Goal: Task Accomplishment & Management: Complete application form

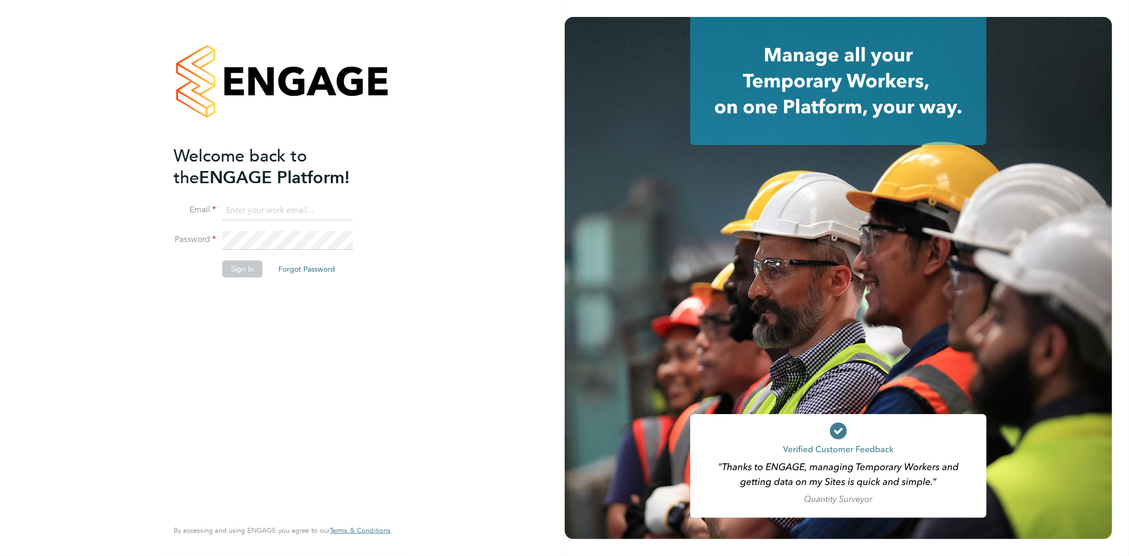
type input "seddon@psrsolutions.co.uk"
click at [251, 263] on button "Sign In" at bounding box center [242, 268] width 40 height 17
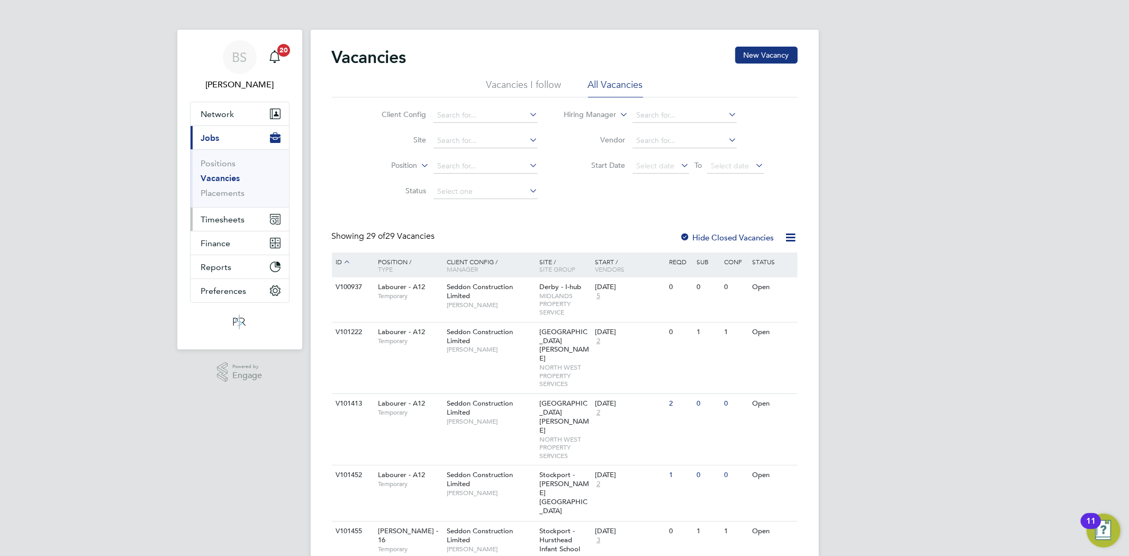
click at [227, 217] on span "Timesheets" at bounding box center [223, 219] width 44 height 10
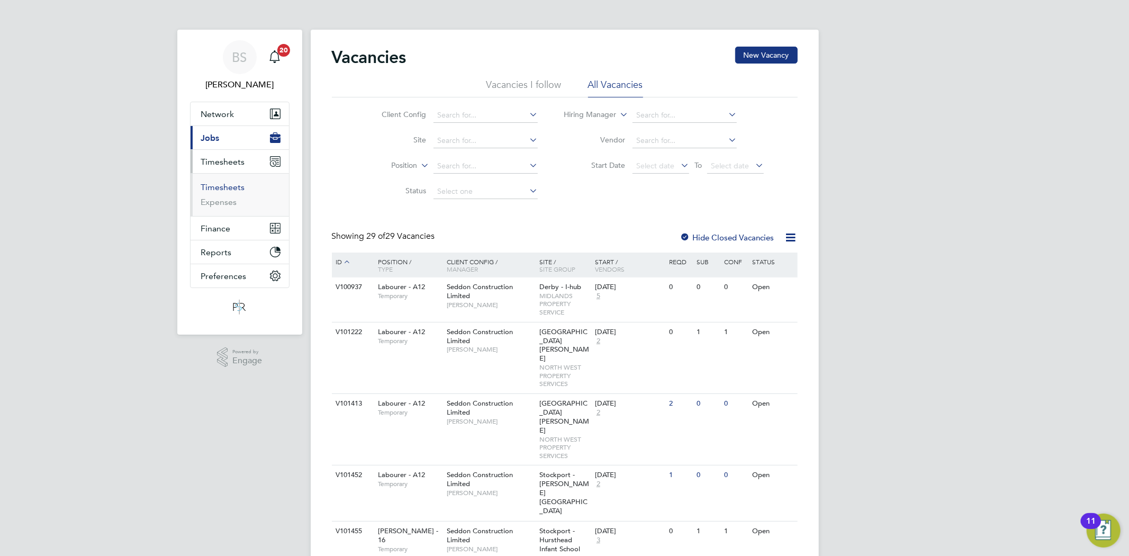
click at [224, 182] on link "Timesheets" at bounding box center [223, 187] width 44 height 10
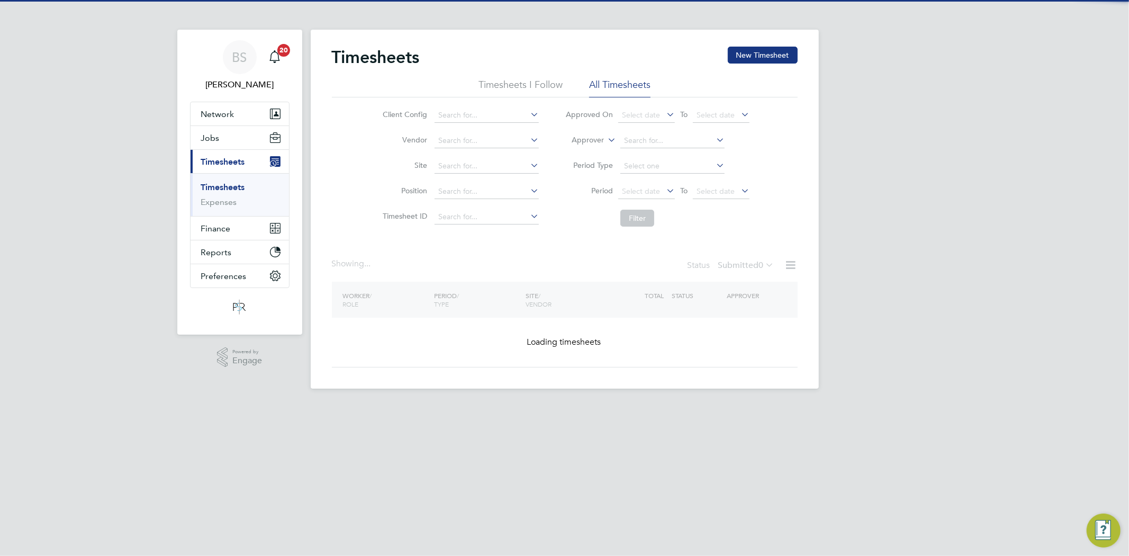
click at [786, 43] on div "Timesheets New Timesheet Timesheets I Follow All Timesheets Client Config Vendo…" at bounding box center [565, 209] width 508 height 359
click at [782, 50] on button "New Timesheet" at bounding box center [763, 55] width 70 height 17
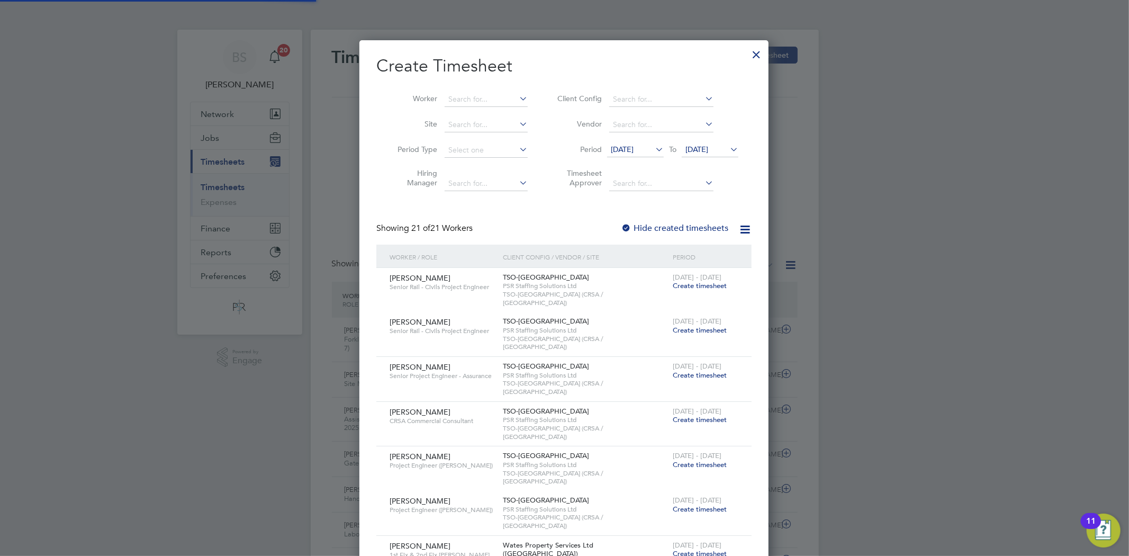
click at [486, 107] on li "Worker" at bounding box center [458, 99] width 165 height 25
click at [488, 94] on input at bounding box center [486, 99] width 83 height 15
paste input "[PERSON_NAME]"
type input "[PERSON_NAME]"
click at [512, 117] on b "[PERSON_NAME]" at bounding box center [542, 113] width 61 height 9
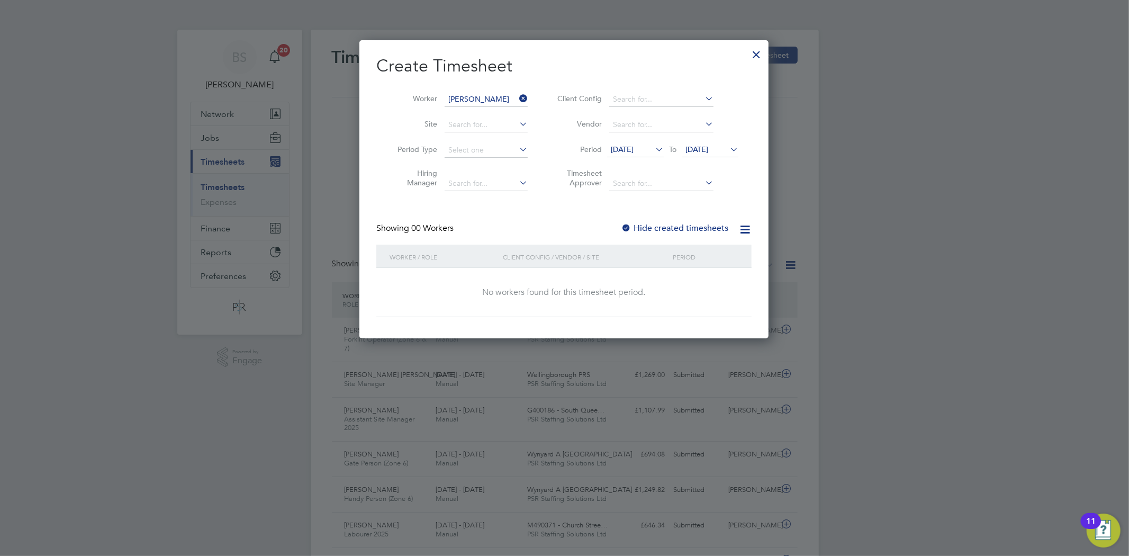
click at [632, 146] on span "[DATE]" at bounding box center [622, 150] width 23 height 10
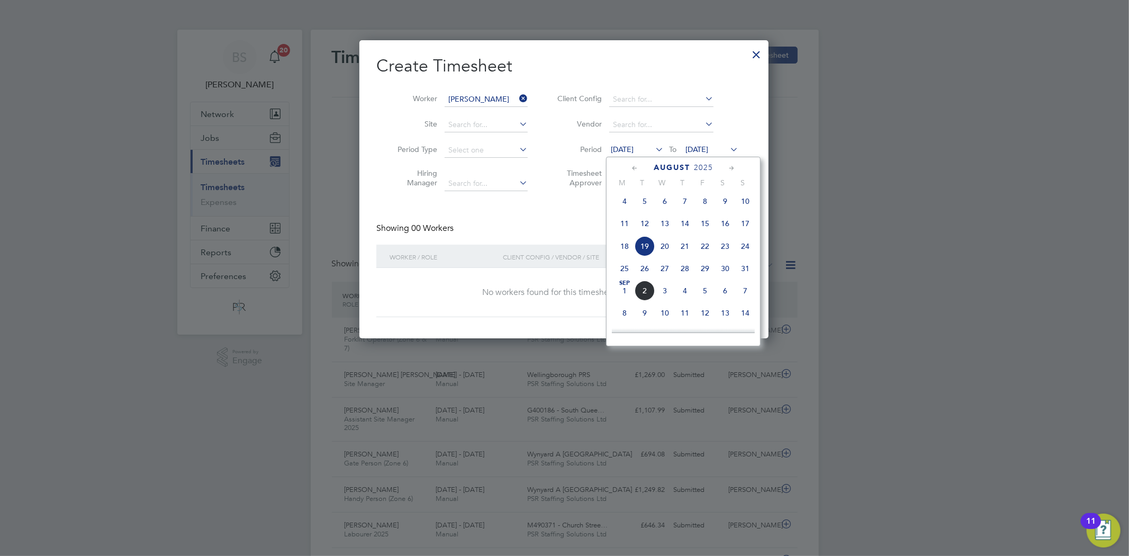
click at [624, 272] on span "25" at bounding box center [625, 268] width 20 height 20
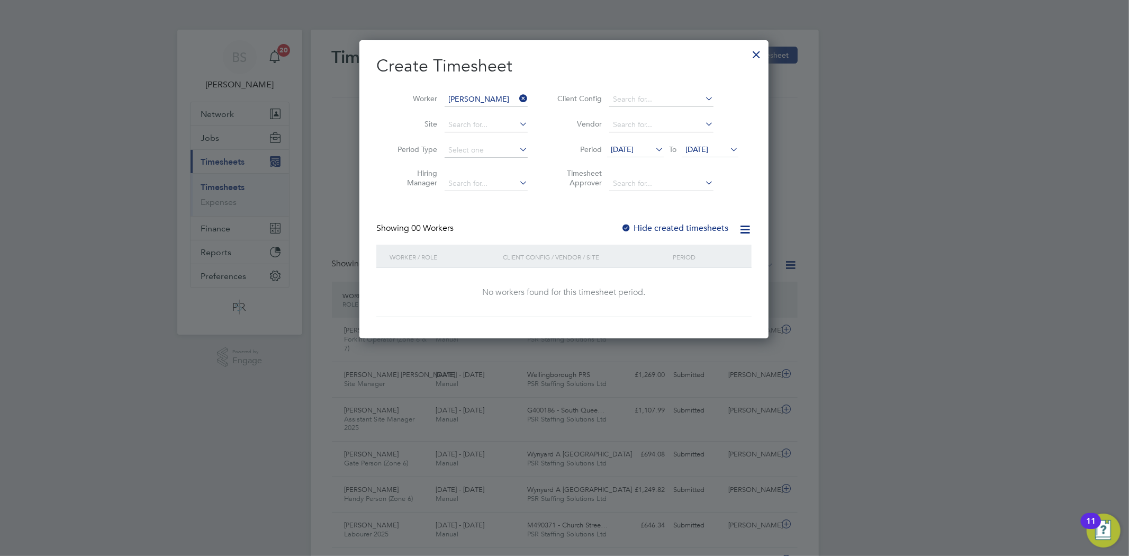
click at [700, 151] on span "[DATE]" at bounding box center [697, 150] width 23 height 10
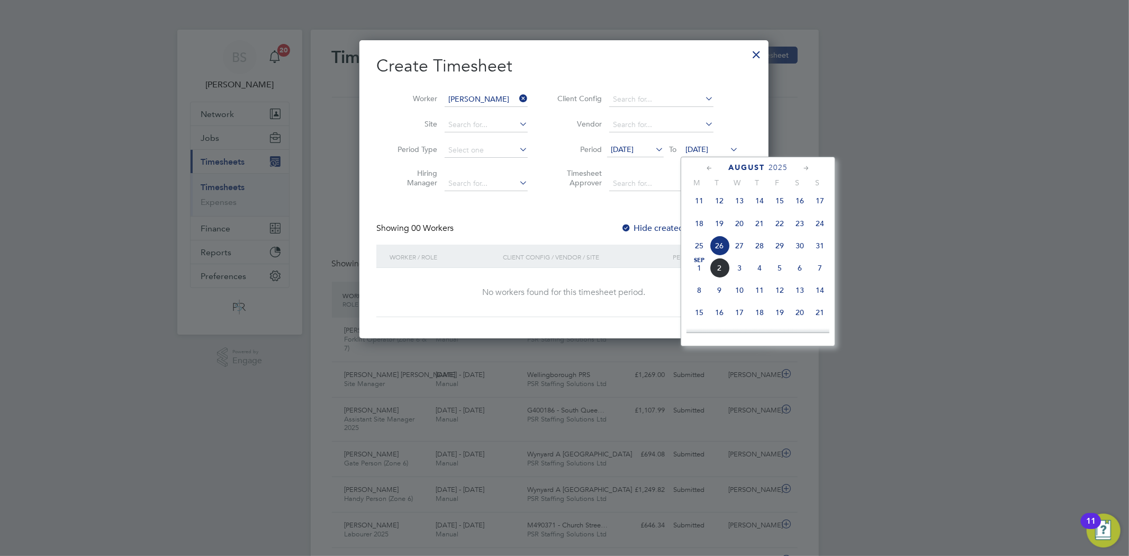
click at [817, 249] on span "31" at bounding box center [820, 246] width 20 height 20
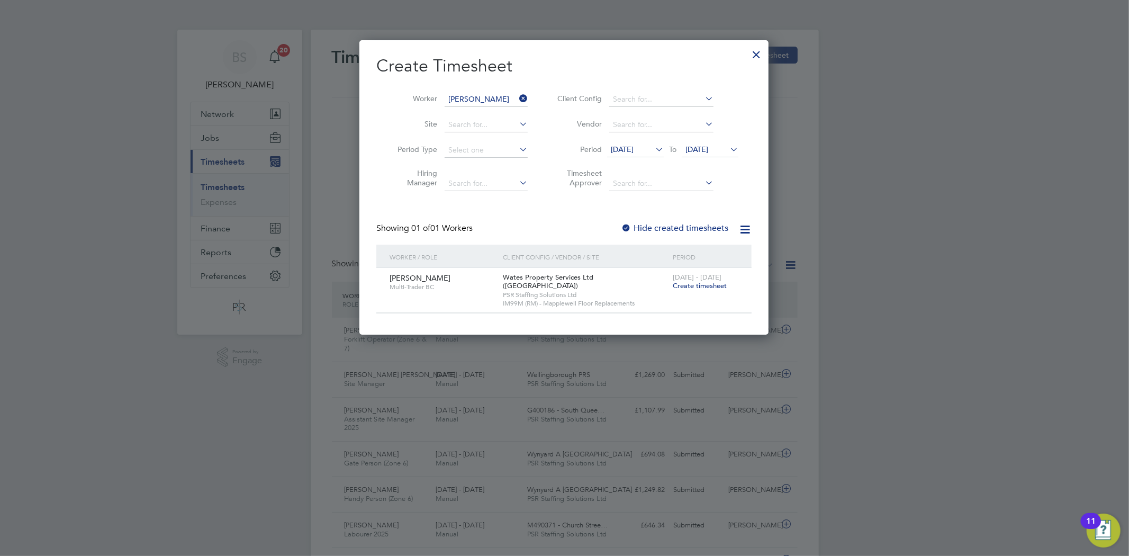
click at [514, 97] on input "[PERSON_NAME]" at bounding box center [486, 99] width 83 height 15
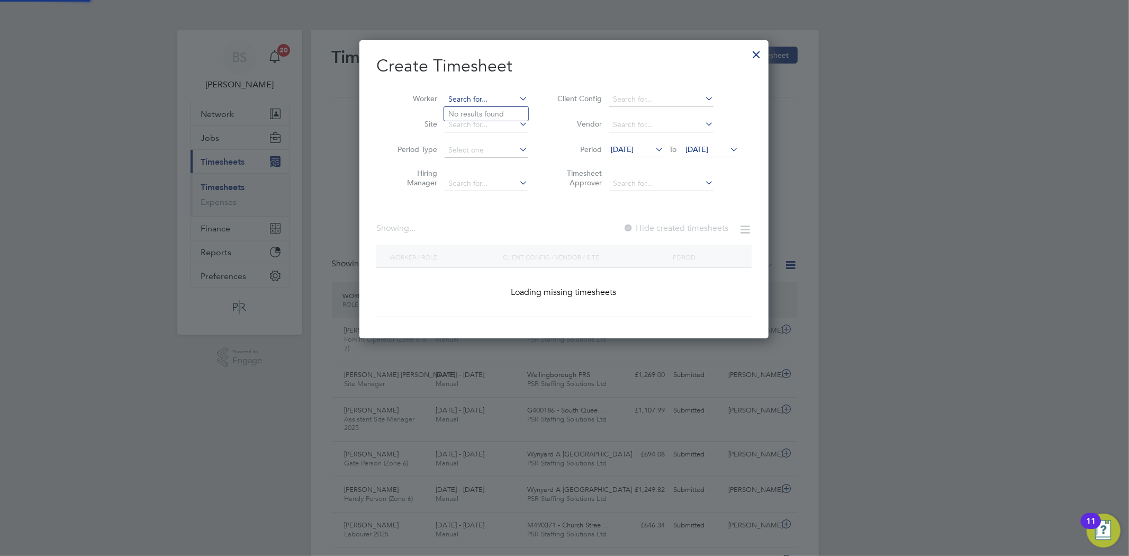
click at [498, 94] on input at bounding box center [486, 99] width 83 height 15
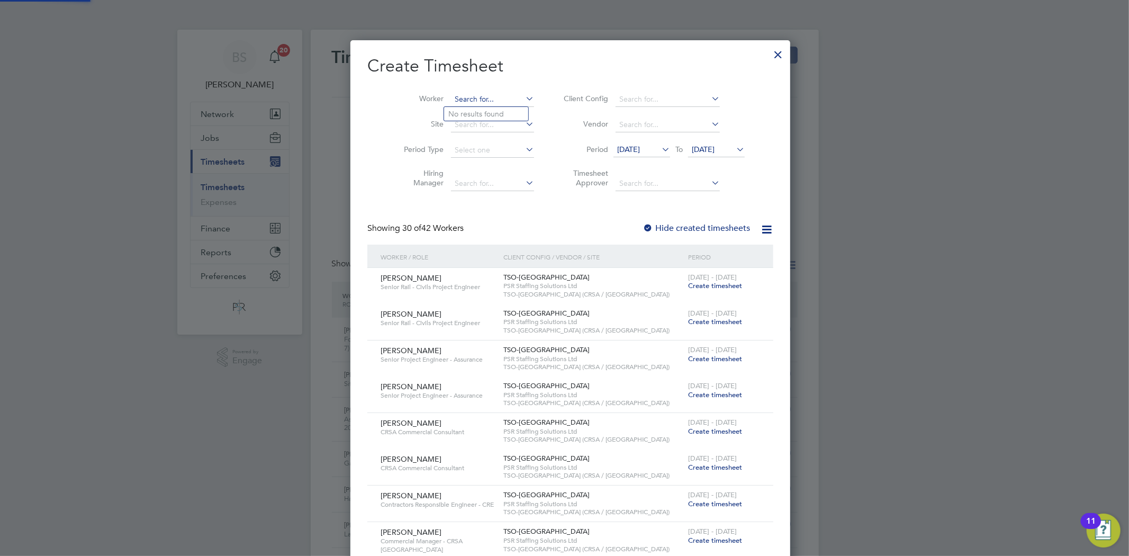
paste input "[PERSON_NAME]"
type input "[PERSON_NAME]"
click at [497, 109] on li "[PERSON_NAME]" at bounding box center [486, 114] width 84 height 14
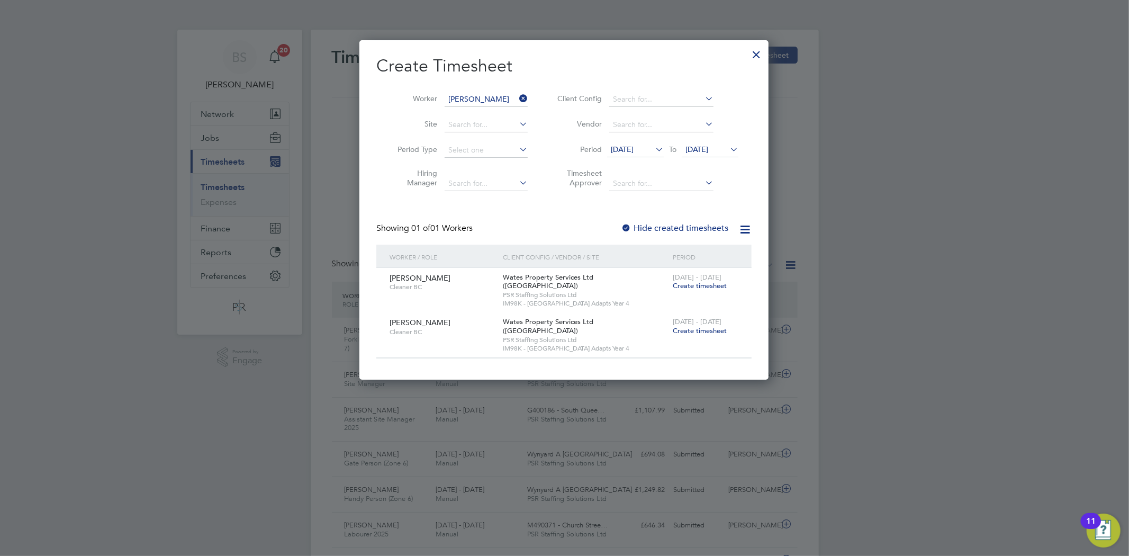
click at [692, 283] on span "Create timesheet" at bounding box center [700, 285] width 54 height 9
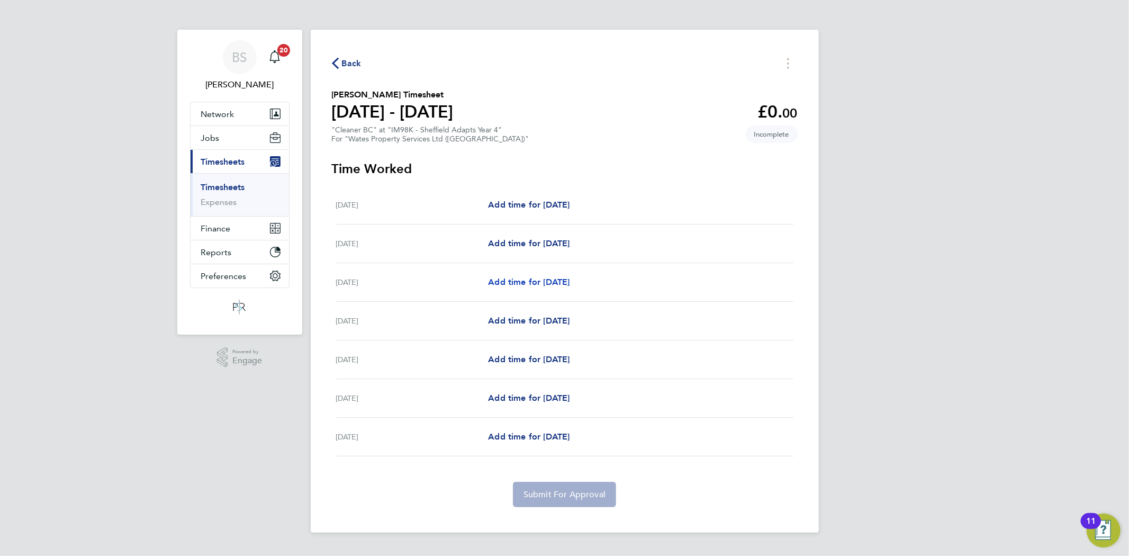
click at [520, 278] on span "Add time for [DATE]" at bounding box center [529, 282] width 82 height 10
select select "30"
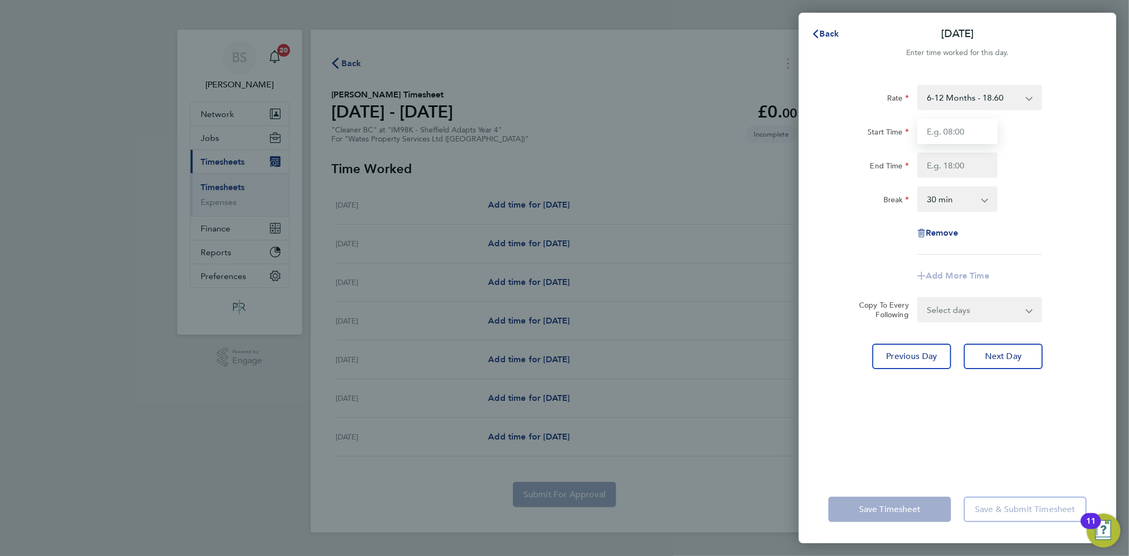
click at [977, 135] on input "Start Time" at bounding box center [958, 131] width 80 height 25
type input "08:00"
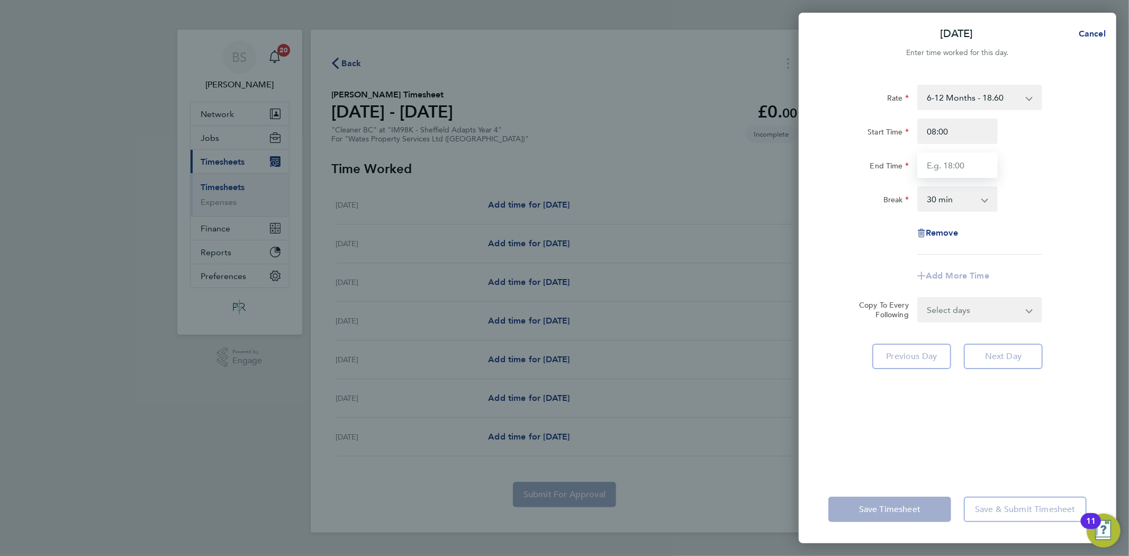
click at [948, 166] on input "End Time" at bounding box center [958, 164] width 80 height 25
type input "10:00"
click at [1082, 149] on div "Start Time 08:00 End Time 10:00" at bounding box center [957, 148] width 267 height 59
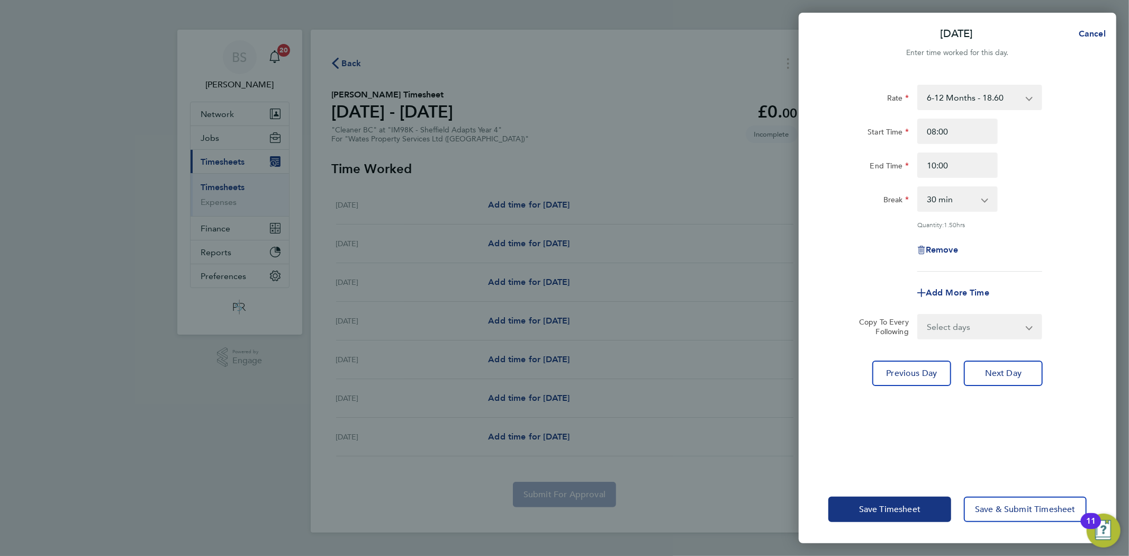
click at [941, 205] on select "0 min 15 min 30 min 45 min 60 min 75 min 90 min" at bounding box center [952, 198] width 66 height 23
select select "0"
click at [919, 187] on select "0 min 15 min 30 min 45 min 60 min 75 min 90 min" at bounding box center [952, 198] width 66 height 23
click at [985, 330] on select "Select days Day [DATE] [DATE] [DATE] [DATE]" at bounding box center [974, 326] width 111 height 23
click at [1051, 280] on div "Add More Time" at bounding box center [957, 292] width 267 height 25
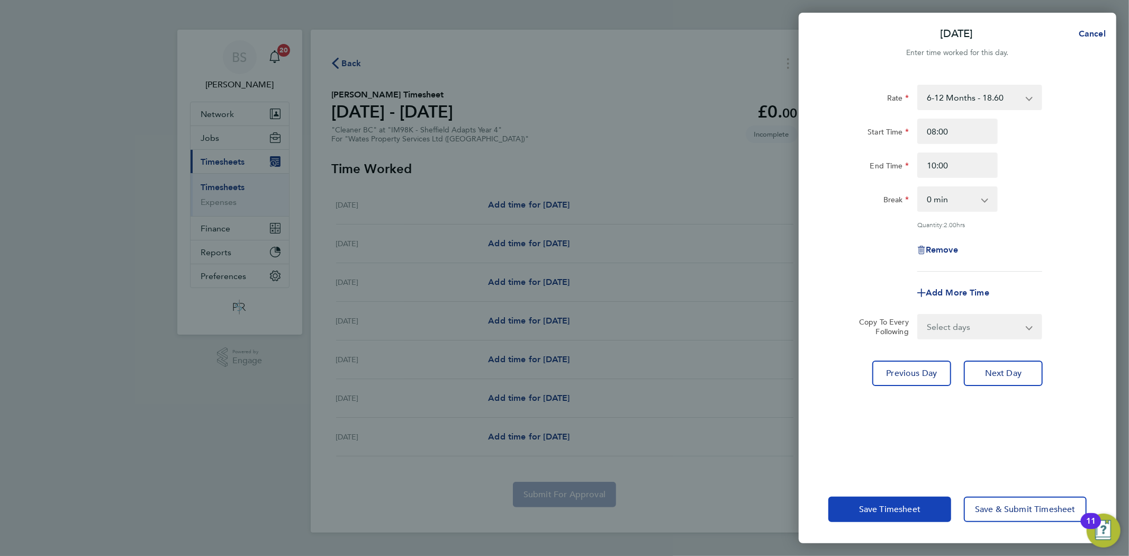
click at [899, 498] on button "Save Timesheet" at bounding box center [890, 509] width 123 height 25
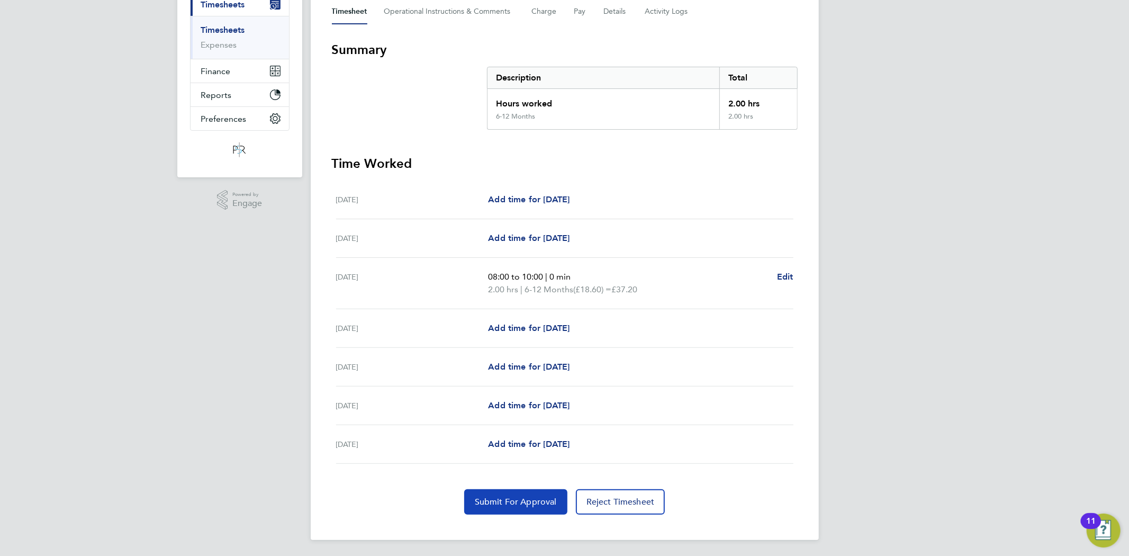
click at [505, 497] on span "Submit For Approval" at bounding box center [516, 502] width 82 height 11
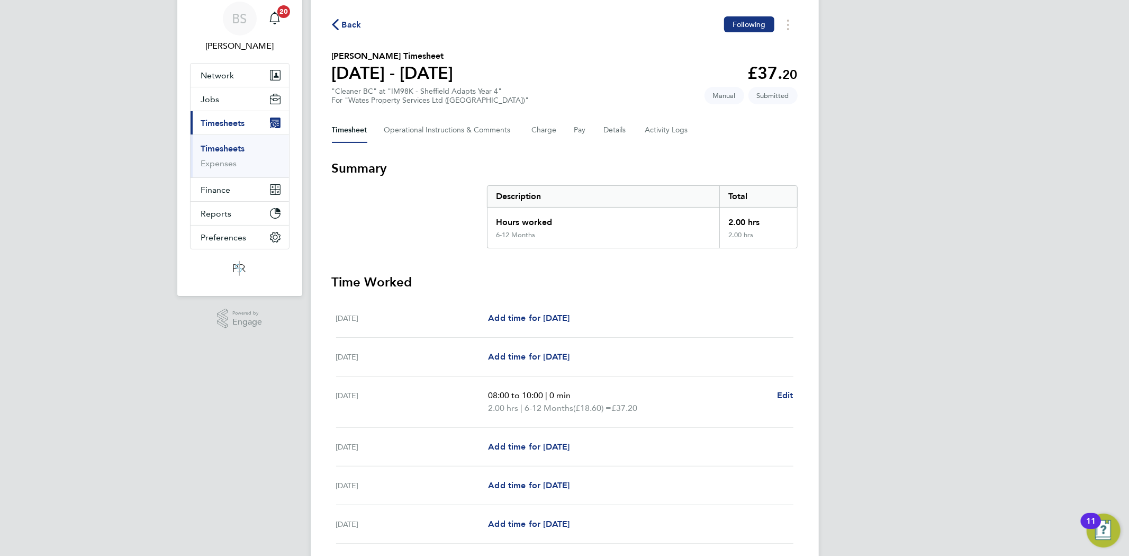
click at [235, 145] on link "Timesheets" at bounding box center [223, 148] width 44 height 10
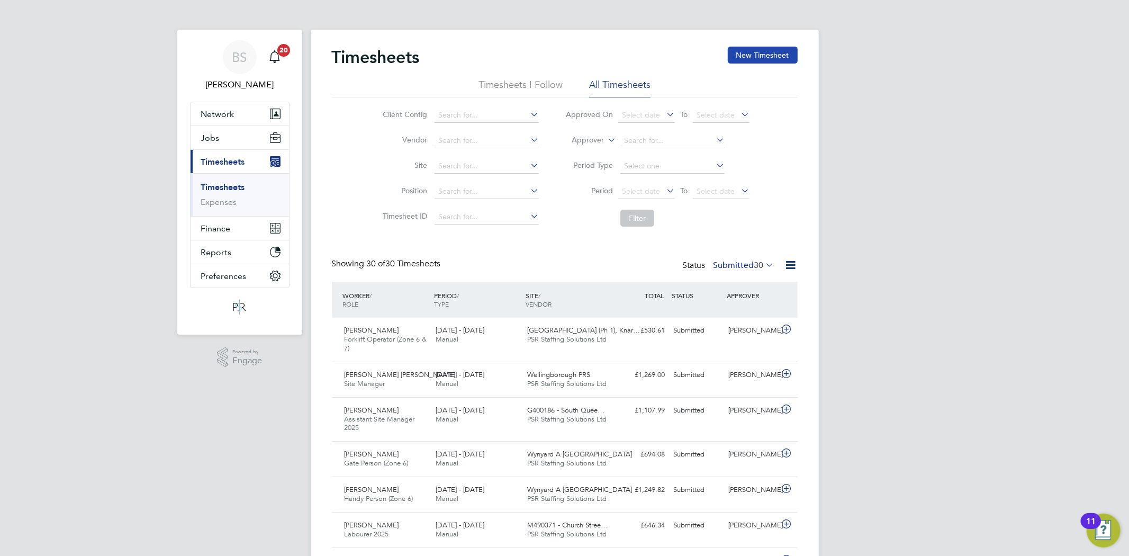
click at [777, 57] on button "New Timesheet" at bounding box center [763, 55] width 70 height 17
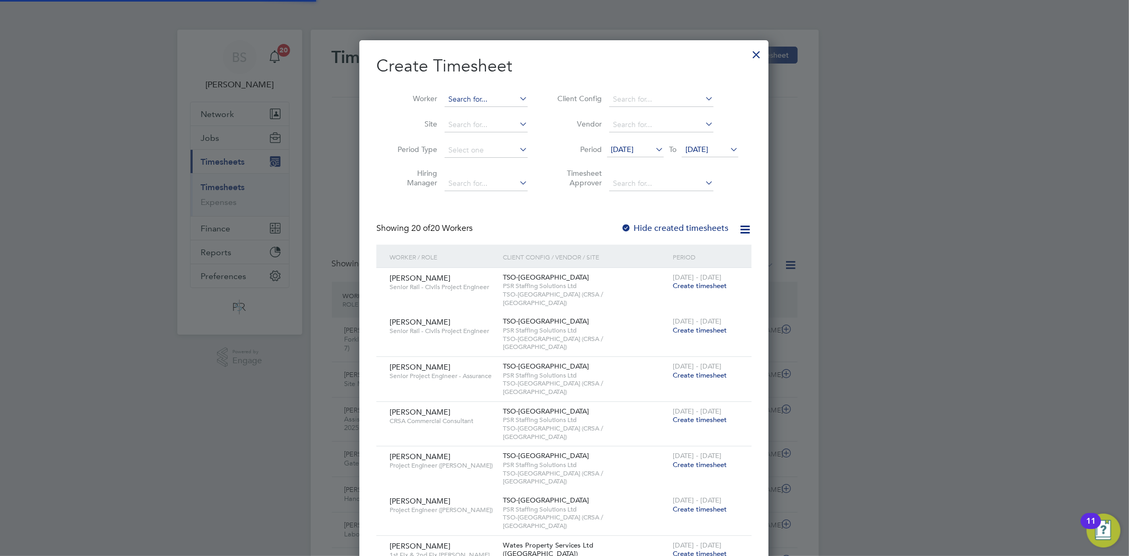
click at [466, 102] on input at bounding box center [486, 99] width 83 height 15
click at [477, 117] on li "[PERSON_NAME]" at bounding box center [486, 113] width 84 height 14
type input "[PERSON_NAME]"
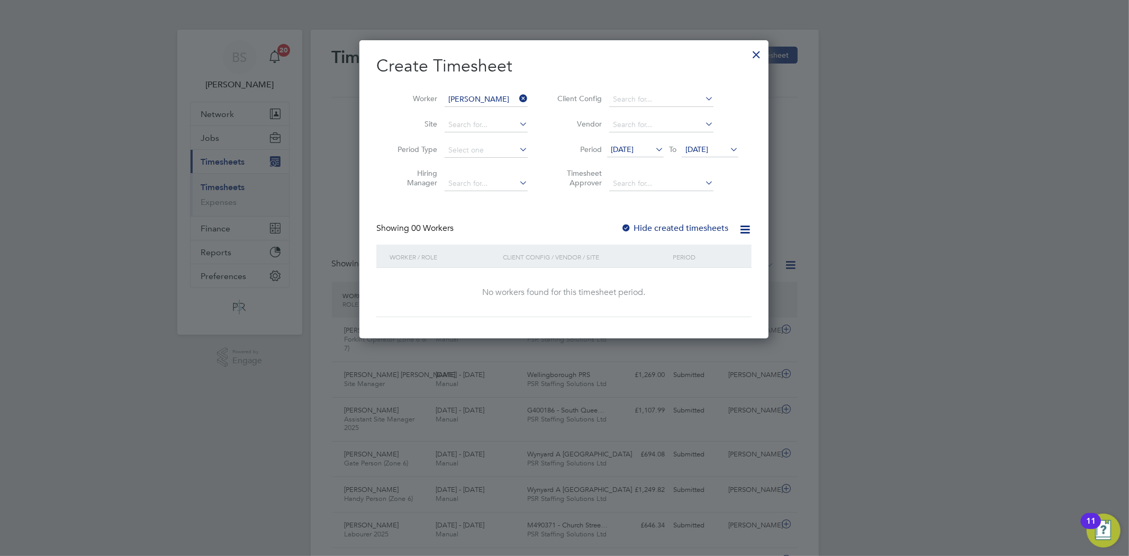
click at [655, 228] on label "Hide created timesheets" at bounding box center [674, 228] width 107 height 11
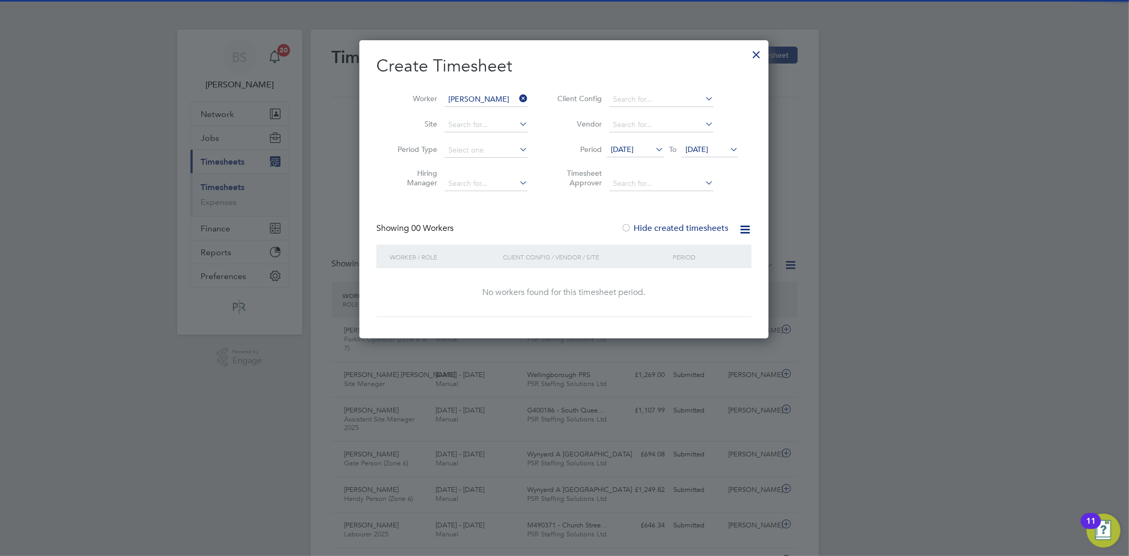
click at [628, 143] on span "[DATE]" at bounding box center [635, 150] width 57 height 14
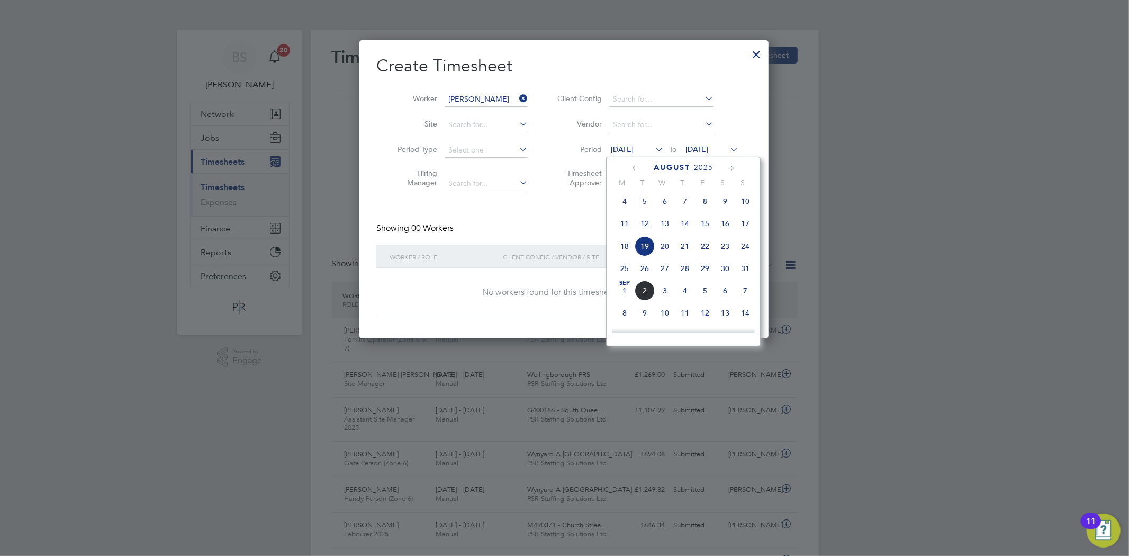
click at [626, 271] on span "25" at bounding box center [625, 268] width 20 height 20
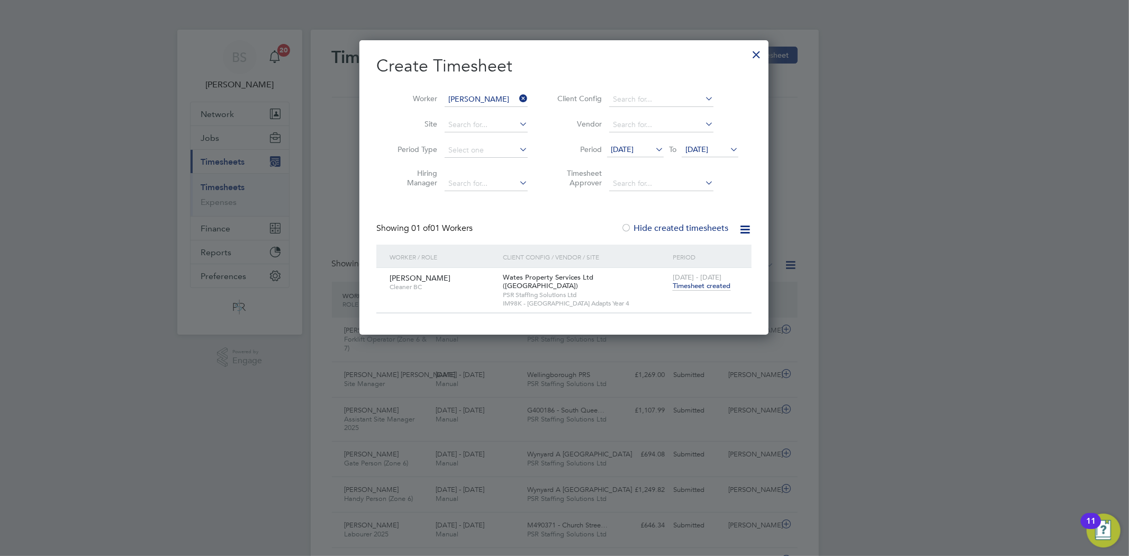
click at [700, 289] on span "Timesheet created" at bounding box center [702, 286] width 58 height 10
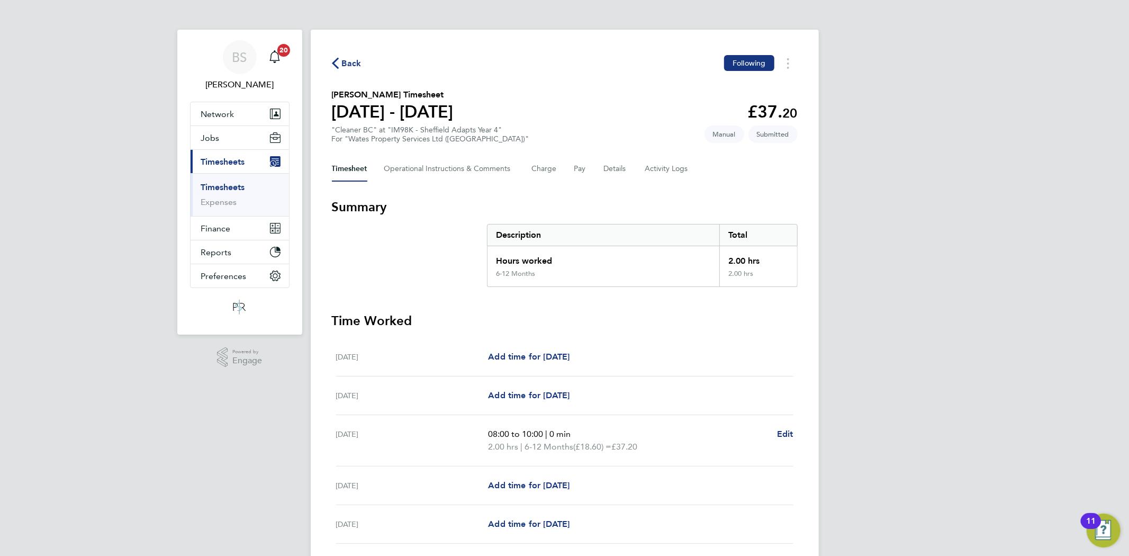
click at [213, 183] on link "Timesheets" at bounding box center [223, 187] width 44 height 10
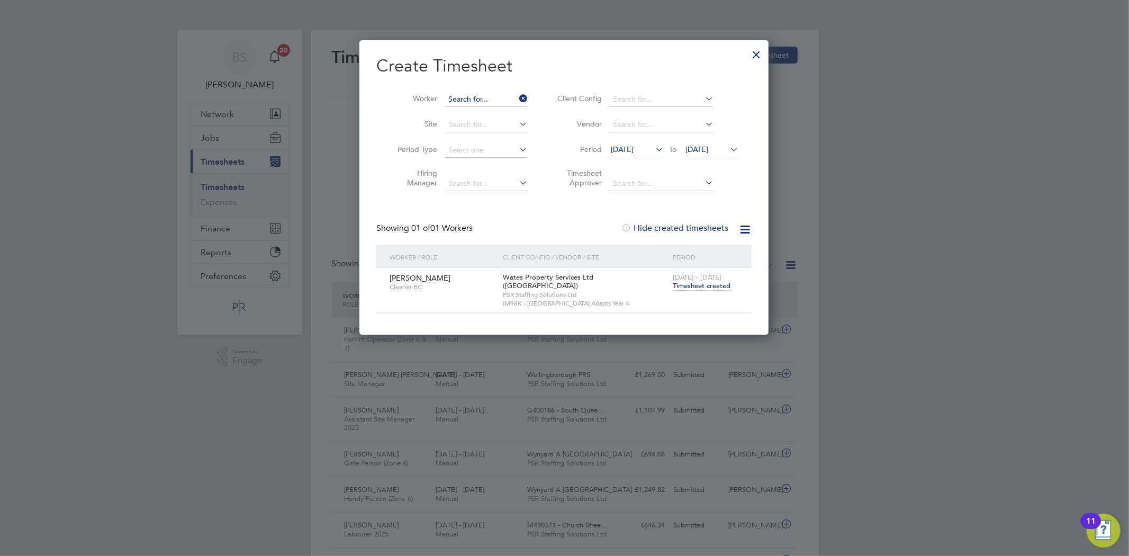
click at [512, 97] on input at bounding box center [486, 99] width 83 height 15
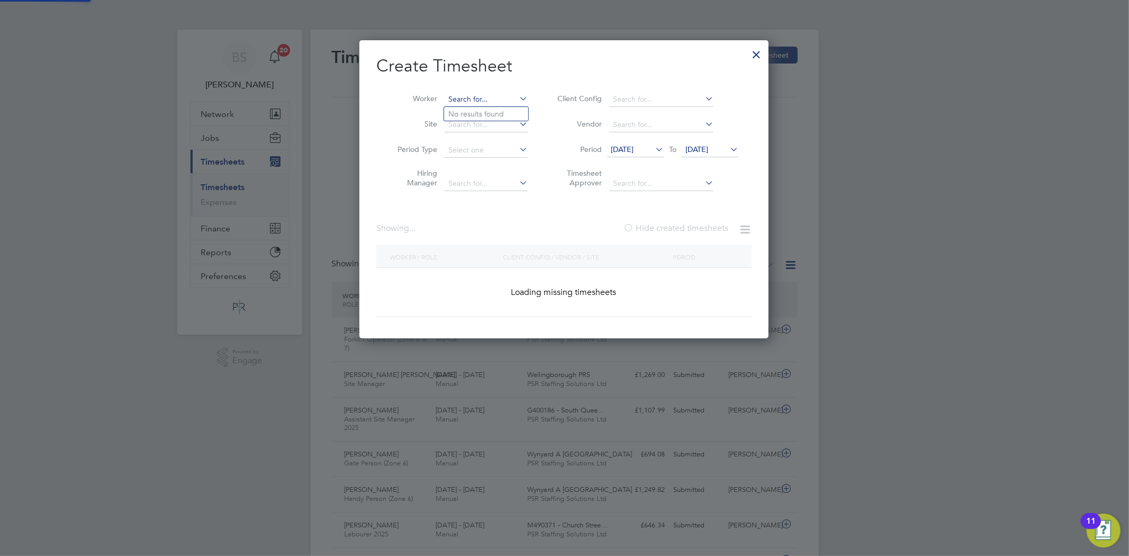
click at [511, 97] on input at bounding box center [486, 99] width 83 height 15
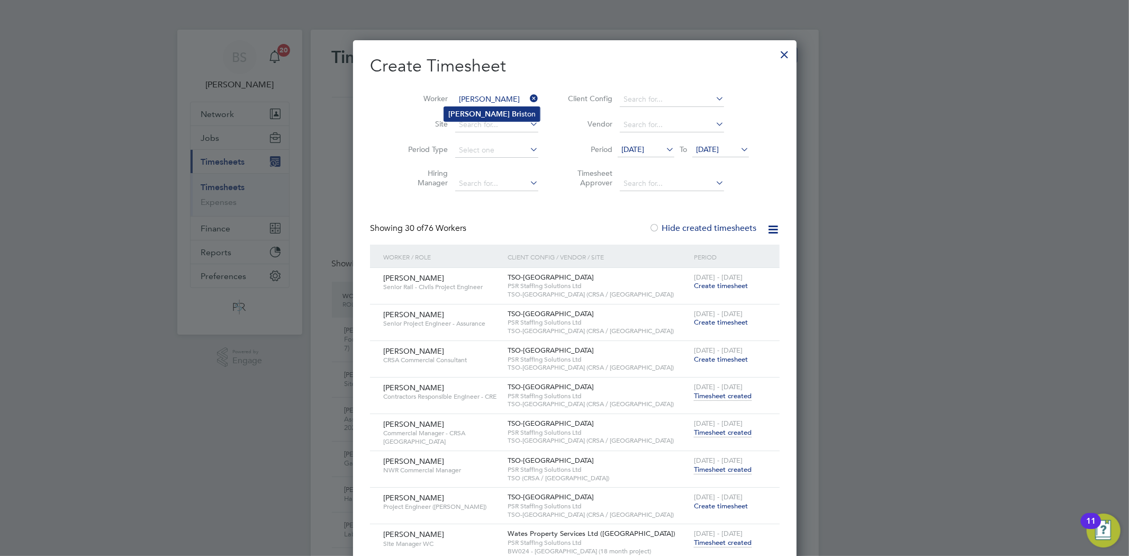
click at [502, 112] on li "[PERSON_NAME] ston" at bounding box center [492, 114] width 96 height 14
type input "[PERSON_NAME]"
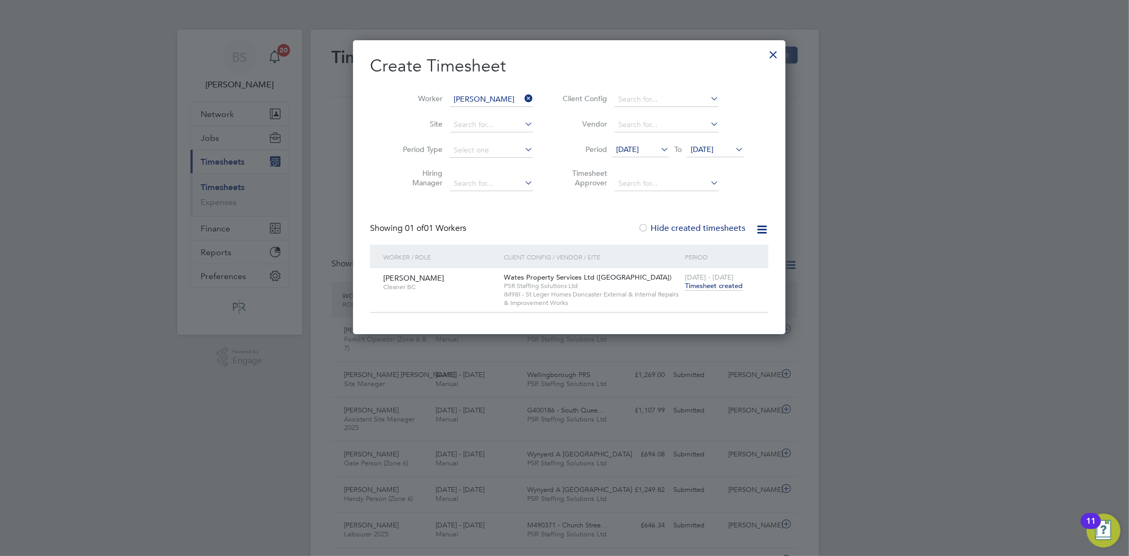
click at [706, 287] on span "Timesheet created" at bounding box center [714, 286] width 58 height 10
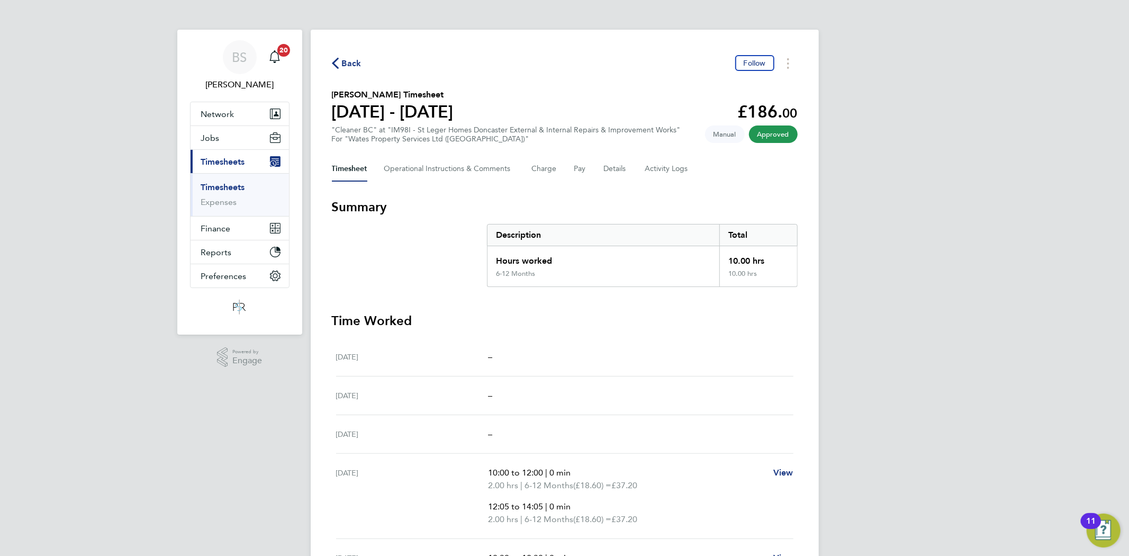
drag, startPoint x: 217, startPoint y: 191, endPoint x: 870, endPoint y: 3, distance: 680.0
click at [217, 191] on link "Timesheets" at bounding box center [223, 187] width 44 height 10
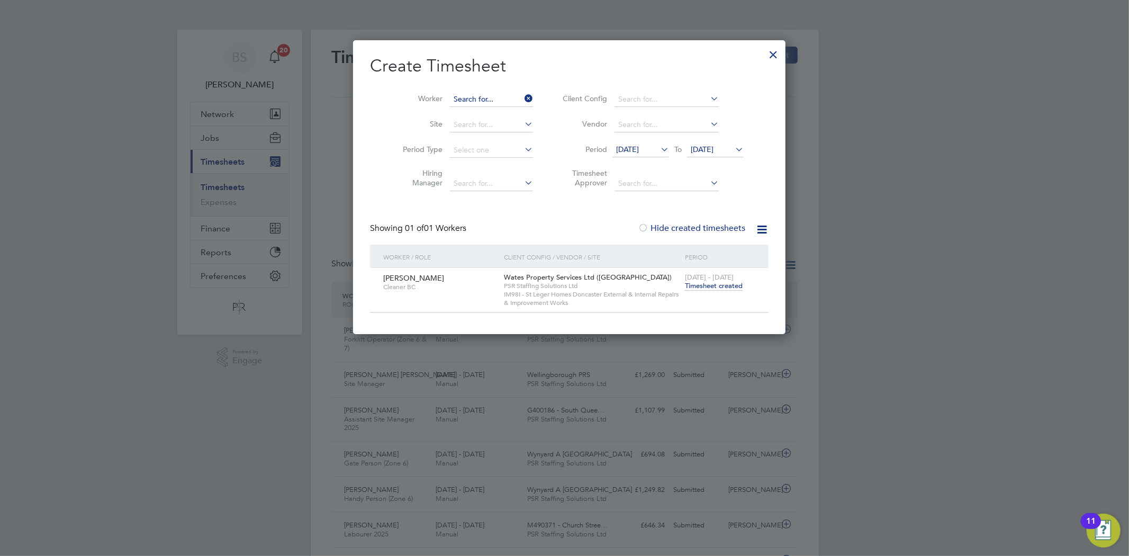
click at [505, 101] on input at bounding box center [491, 99] width 83 height 15
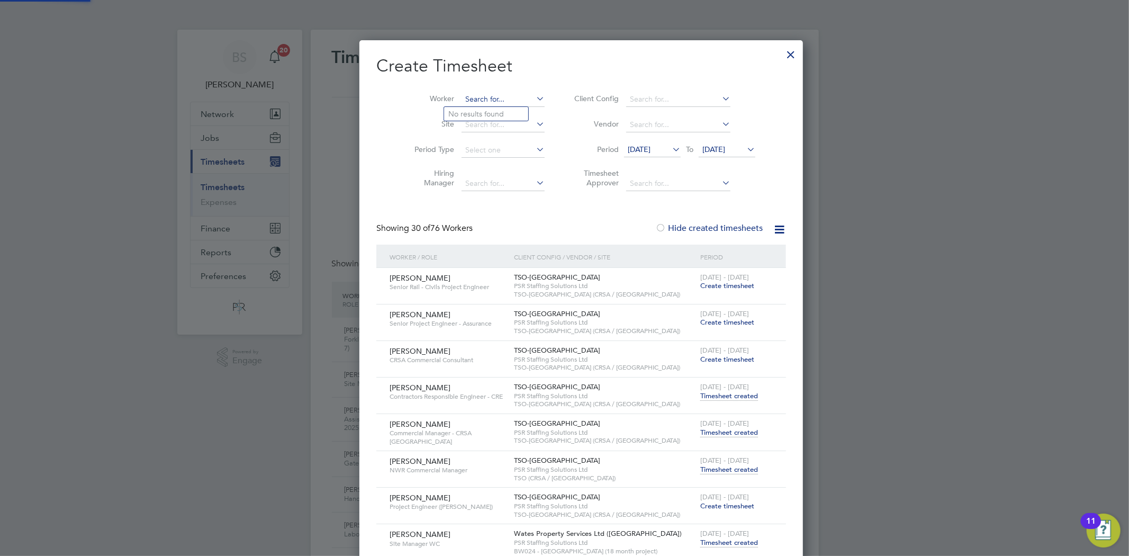
click at [506, 98] on input at bounding box center [503, 99] width 83 height 15
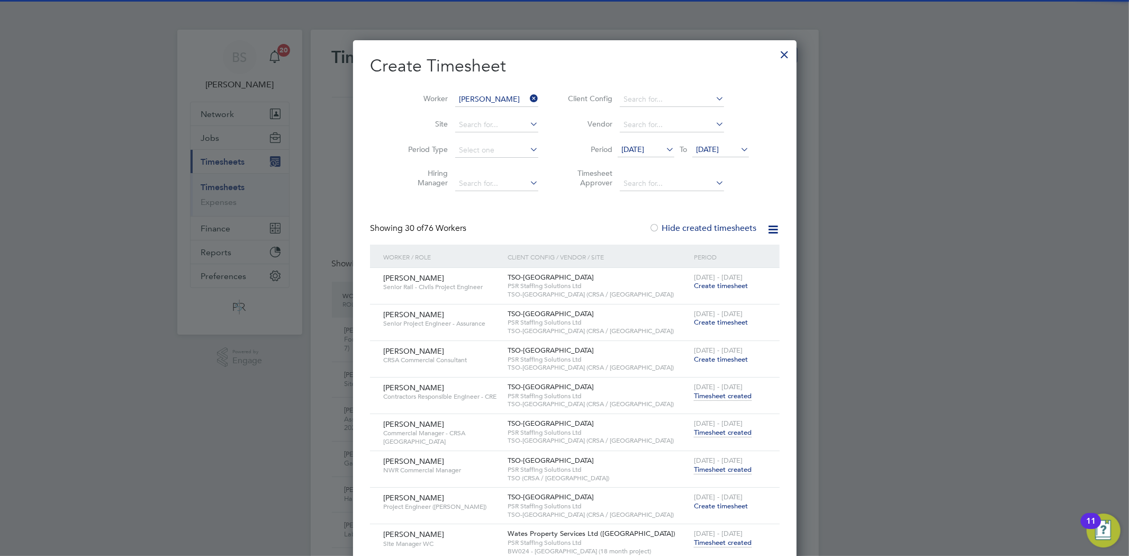
click at [500, 112] on li "[PERSON_NAME]" at bounding box center [512, 114] width 137 height 14
type input "[PERSON_NAME]"
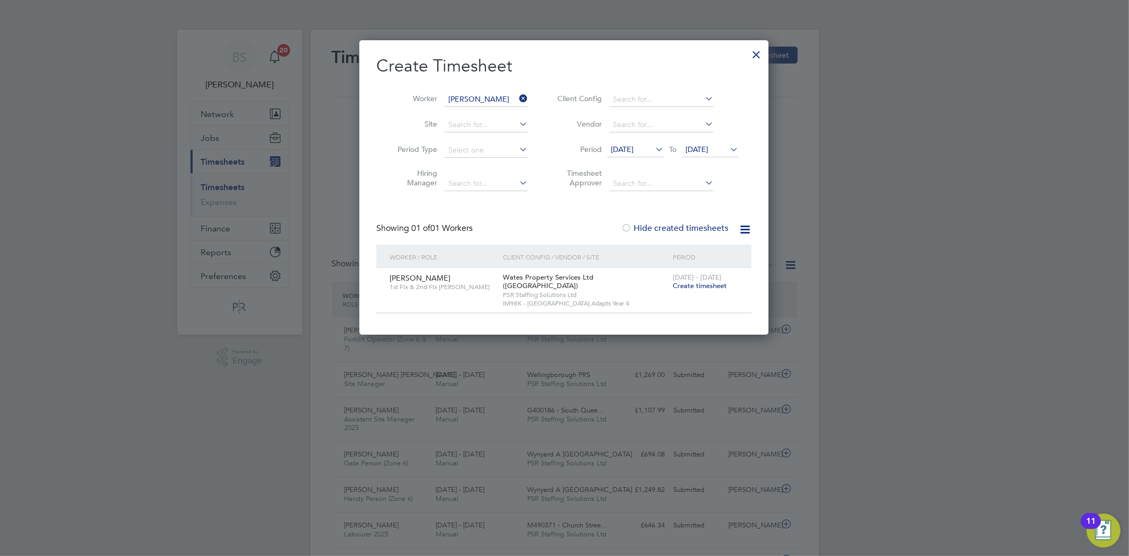
click at [698, 287] on span "Create timesheet" at bounding box center [700, 285] width 54 height 9
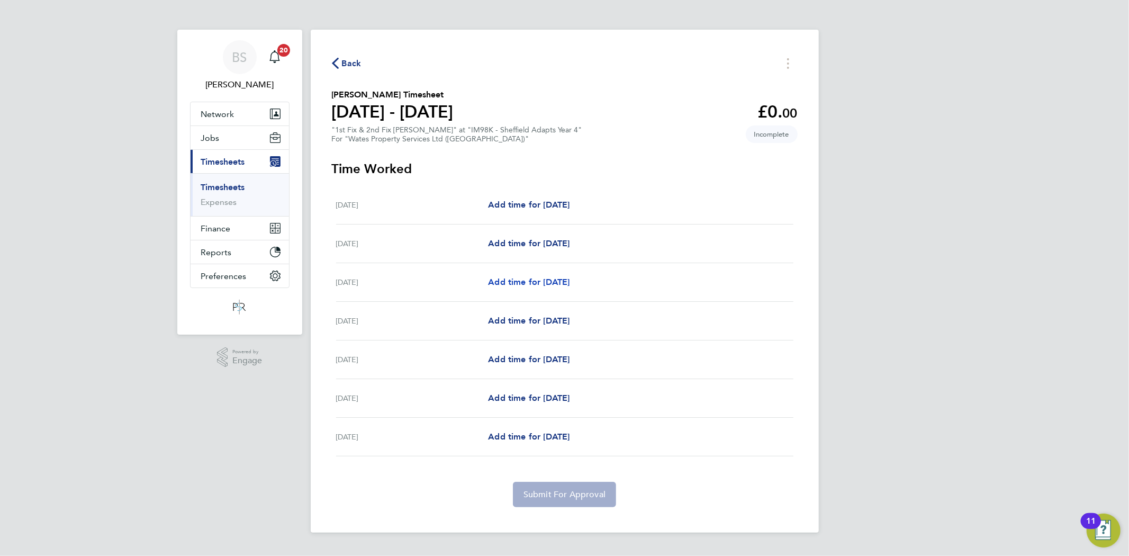
click at [554, 279] on span "Add time for [DATE]" at bounding box center [529, 282] width 82 height 10
select select "30"
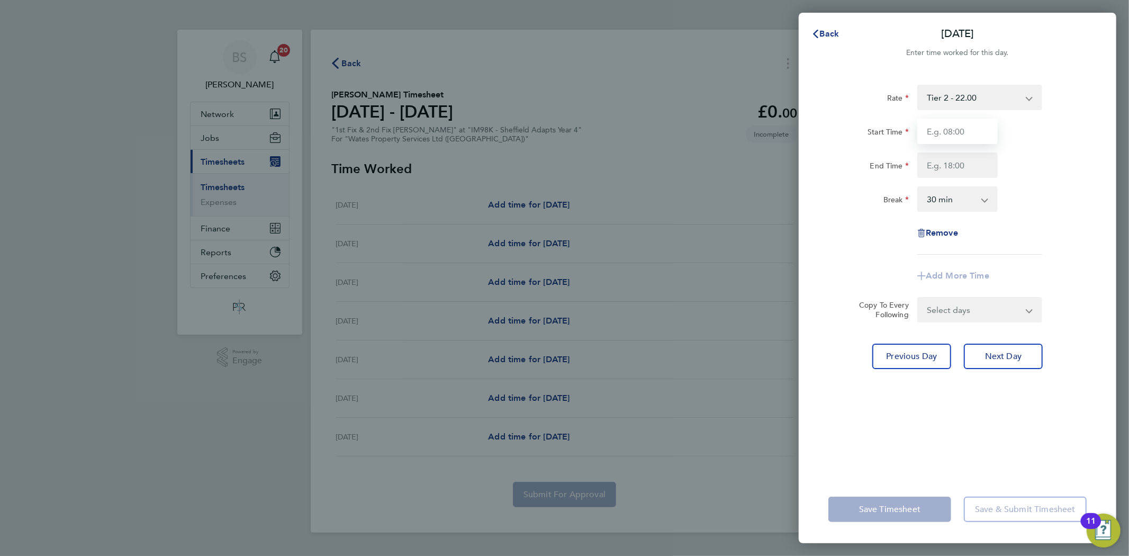
drag, startPoint x: 960, startPoint y: 129, endPoint x: 964, endPoint y: 133, distance: 6.0
click at [960, 129] on input "Start Time" at bounding box center [958, 131] width 80 height 25
type input "08:00"
click at [955, 166] on input "End Time" at bounding box center [958, 164] width 80 height 25
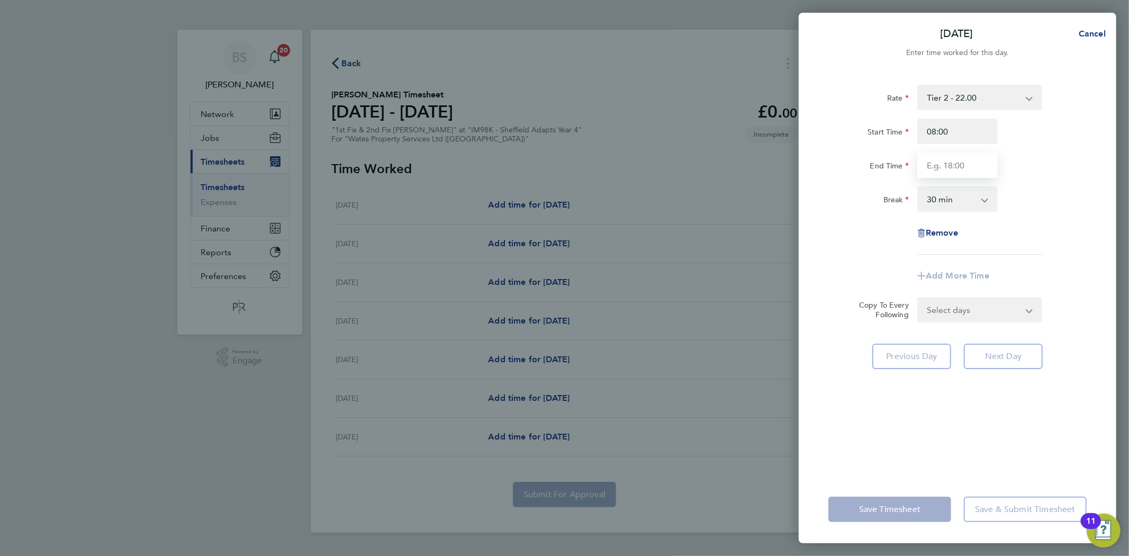
type input "16:30"
click at [985, 167] on input "16:30" at bounding box center [958, 164] width 80 height 25
click at [1007, 163] on div "End Time 16:30" at bounding box center [957, 164] width 267 height 25
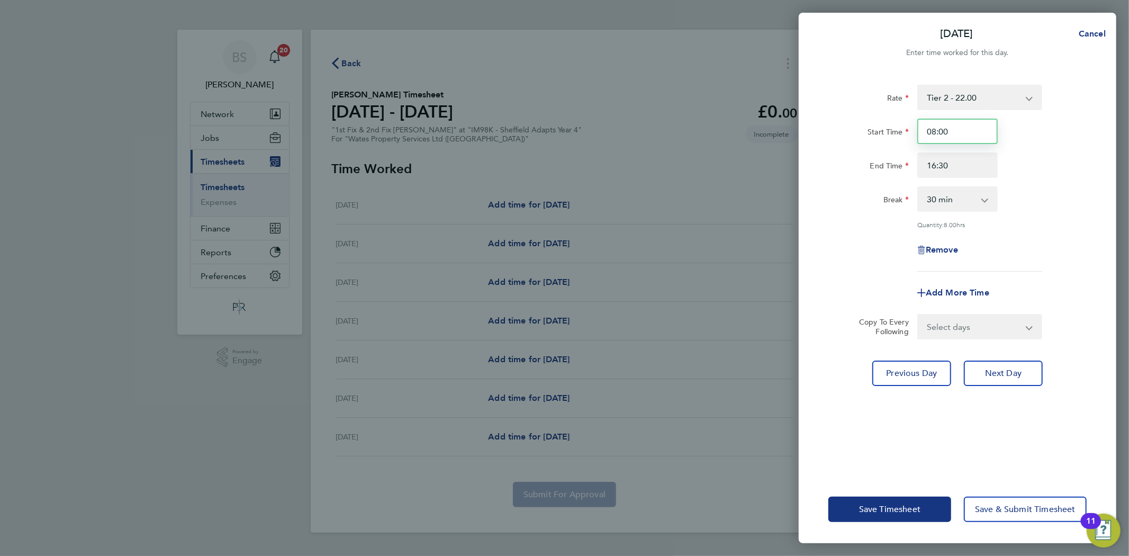
click at [933, 133] on input "08:00" at bounding box center [958, 131] width 80 height 25
type input "07:30"
click at [1061, 266] on div "Rate Tier 2 - 22.00 Start Time 07:30 End Time 16:30 Break 0 min 15 min 30 min 4…" at bounding box center [958, 178] width 258 height 187
drag, startPoint x: 1001, startPoint y: 327, endPoint x: 996, endPoint y: 336, distance: 10.0
click at [1001, 327] on select "Select days Day [DATE] [DATE] [DATE] [DATE]" at bounding box center [974, 326] width 111 height 23
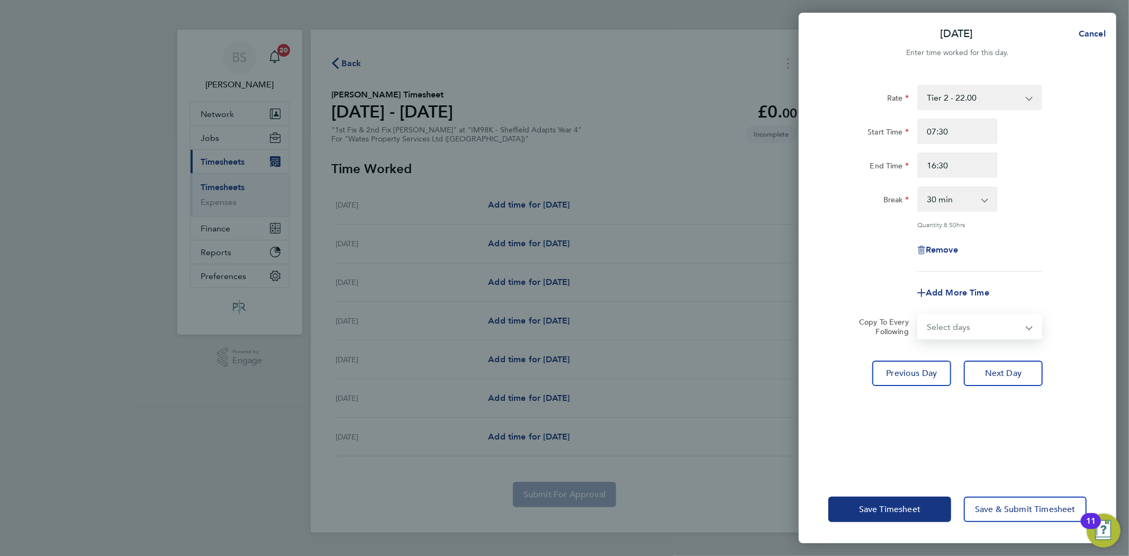
select select "DAY"
click at [919, 315] on select "Select days Day [DATE] [DATE] [DATE] [DATE]" at bounding box center [974, 326] width 111 height 23
select select "[DATE]"
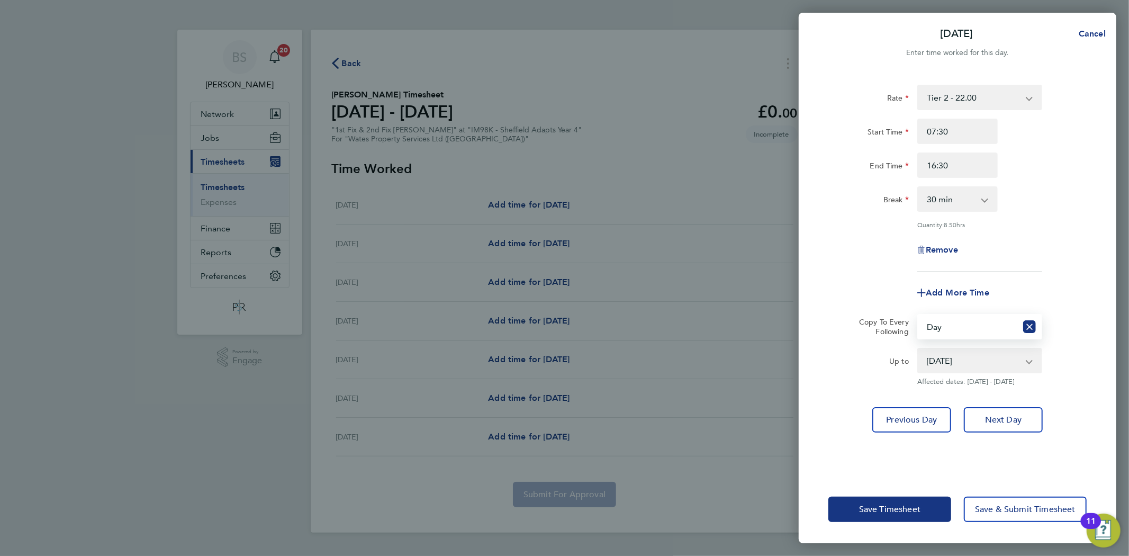
click at [941, 362] on select "[DATE] [DATE] [DATE] [DATE]" at bounding box center [974, 360] width 110 height 23
click at [919, 349] on select "[DATE] [DATE] [DATE] [DATE]" at bounding box center [974, 360] width 110 height 23
click at [888, 510] on span "Save Timesheet" at bounding box center [889, 509] width 61 height 11
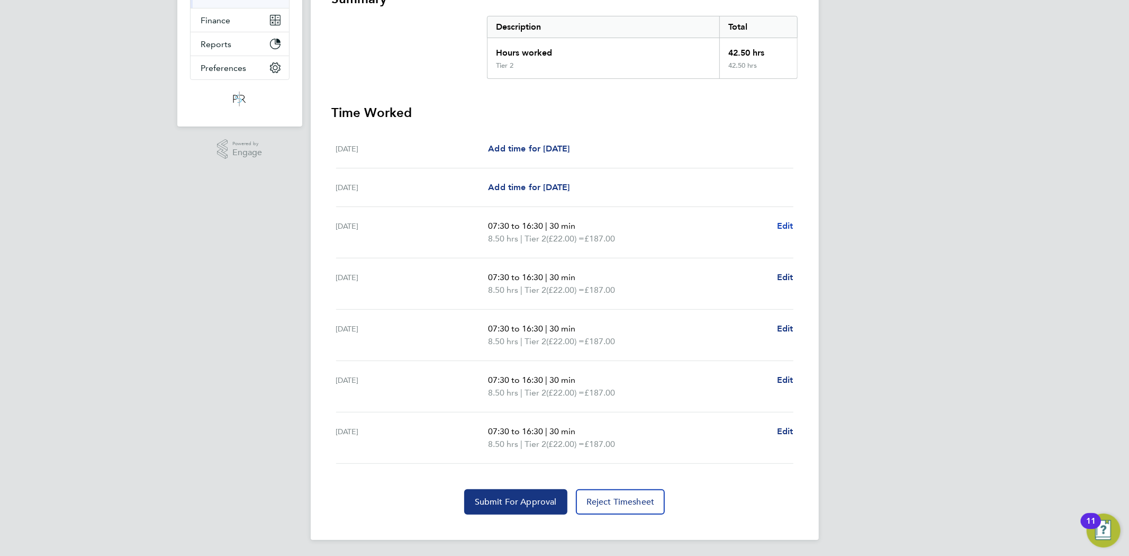
click at [792, 225] on span "Edit" at bounding box center [785, 226] width 16 height 10
select select "30"
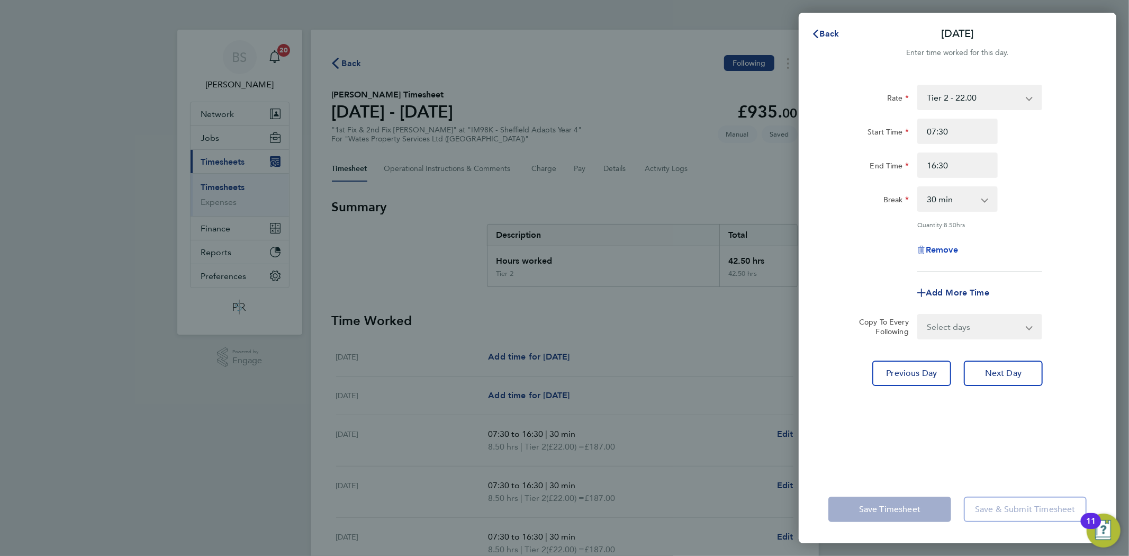
click at [941, 247] on span "Remove" at bounding box center [942, 250] width 32 height 10
select select "null"
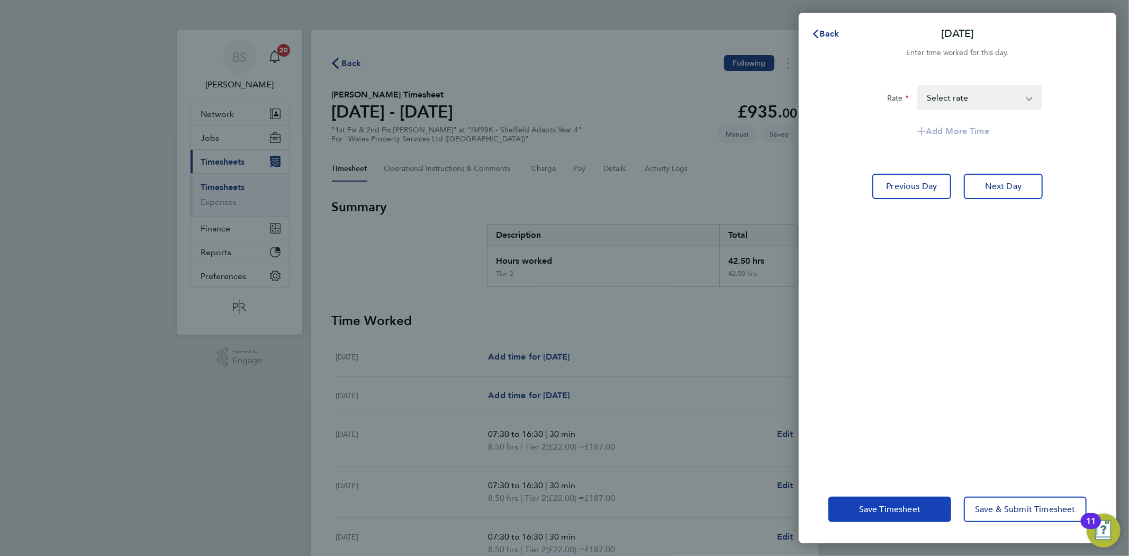
click at [885, 513] on span "Save Timesheet" at bounding box center [889, 509] width 61 height 11
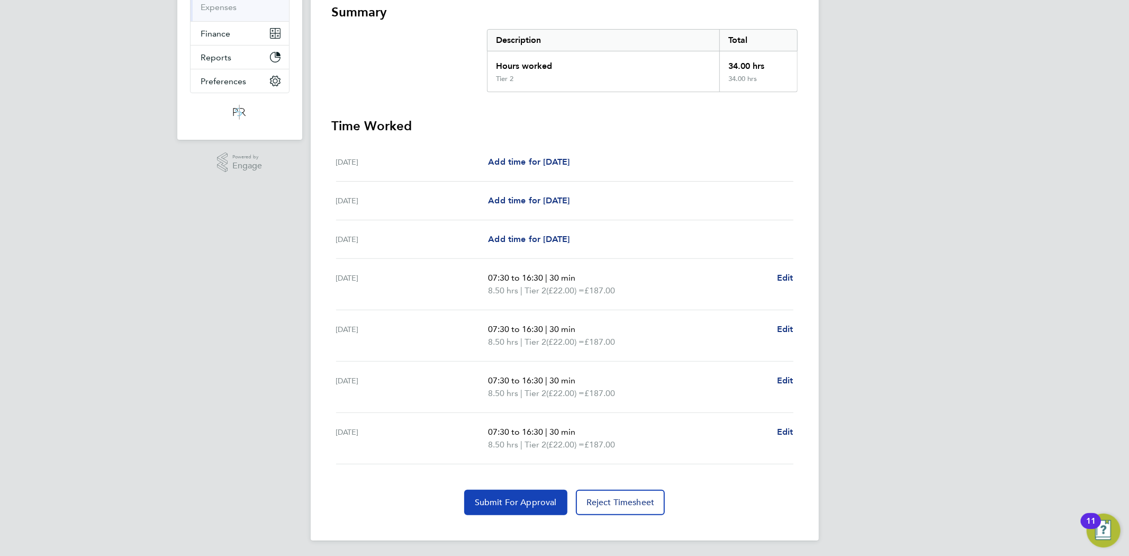
click at [493, 499] on span "Submit For Approval" at bounding box center [516, 502] width 82 height 11
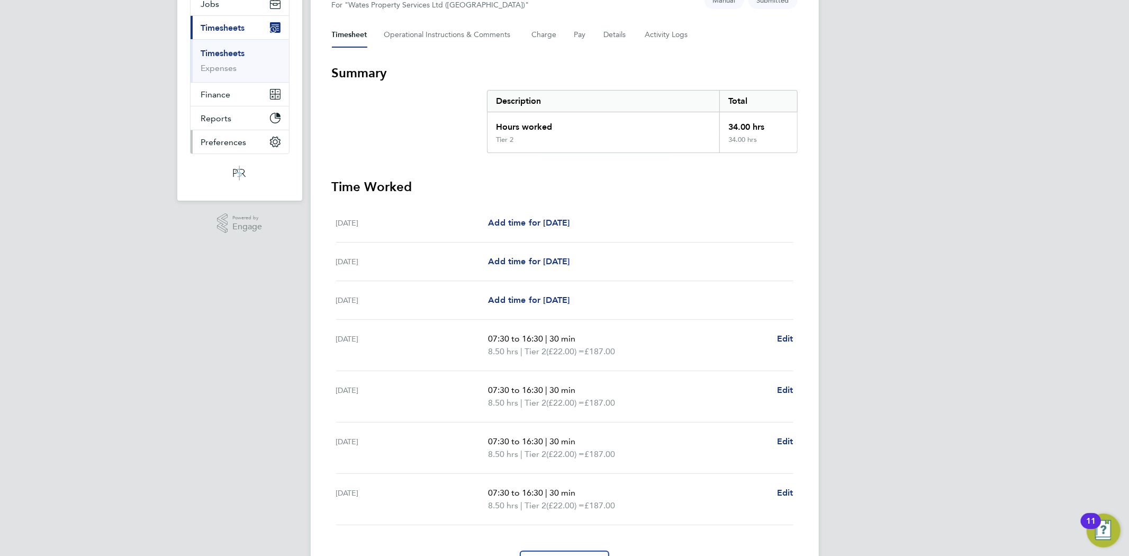
scroll to position [77, 0]
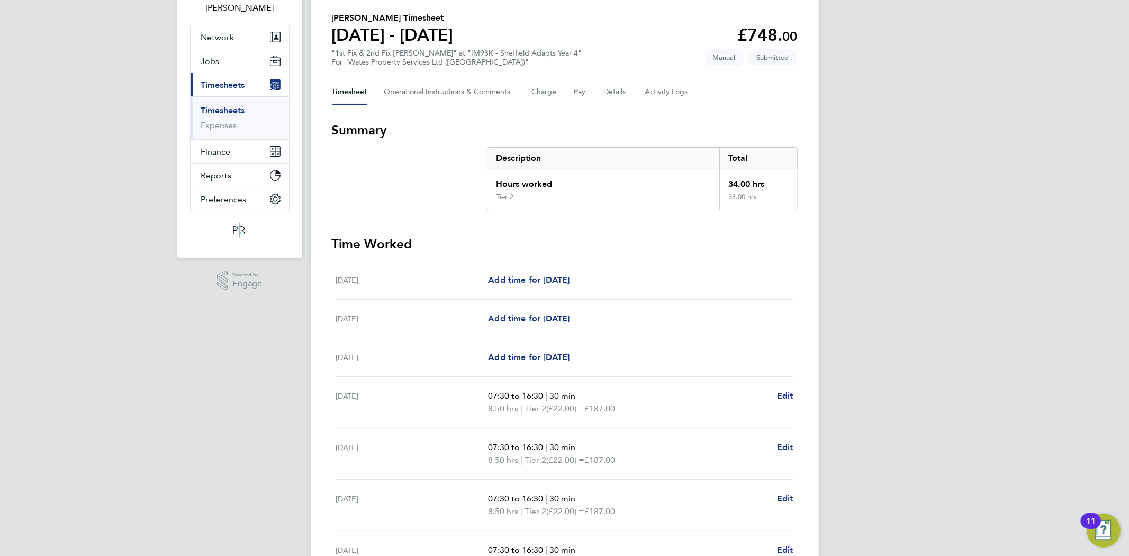
drag, startPoint x: 231, startPoint y: 101, endPoint x: 233, endPoint y: 110, distance: 9.9
click at [231, 101] on ul "Timesheets Expenses" at bounding box center [240, 117] width 98 height 43
click at [233, 110] on link "Timesheets" at bounding box center [223, 110] width 44 height 10
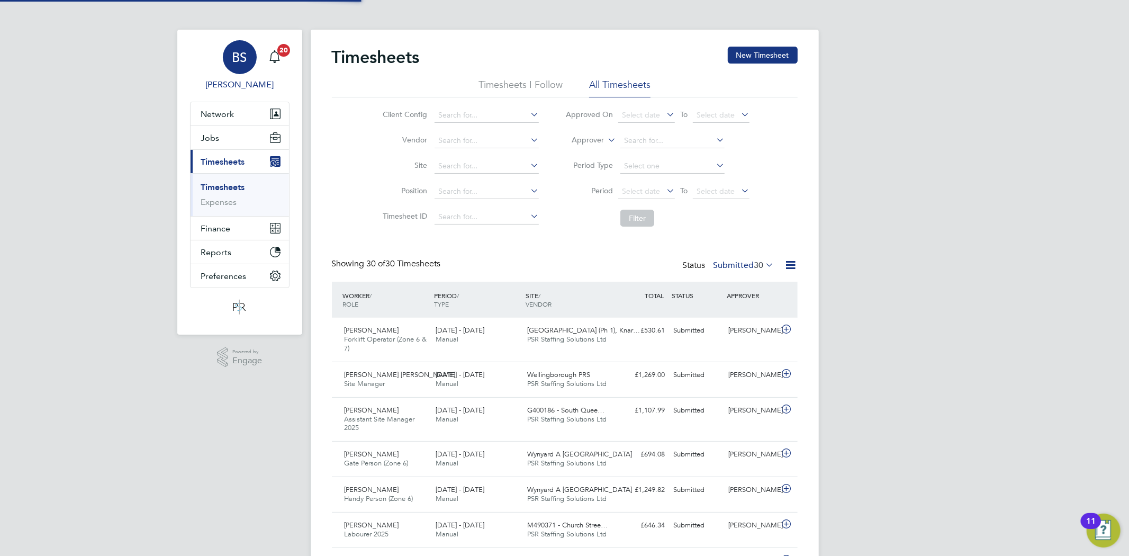
scroll to position [5, 6]
click at [760, 61] on button "New Timesheet" at bounding box center [763, 55] width 70 height 17
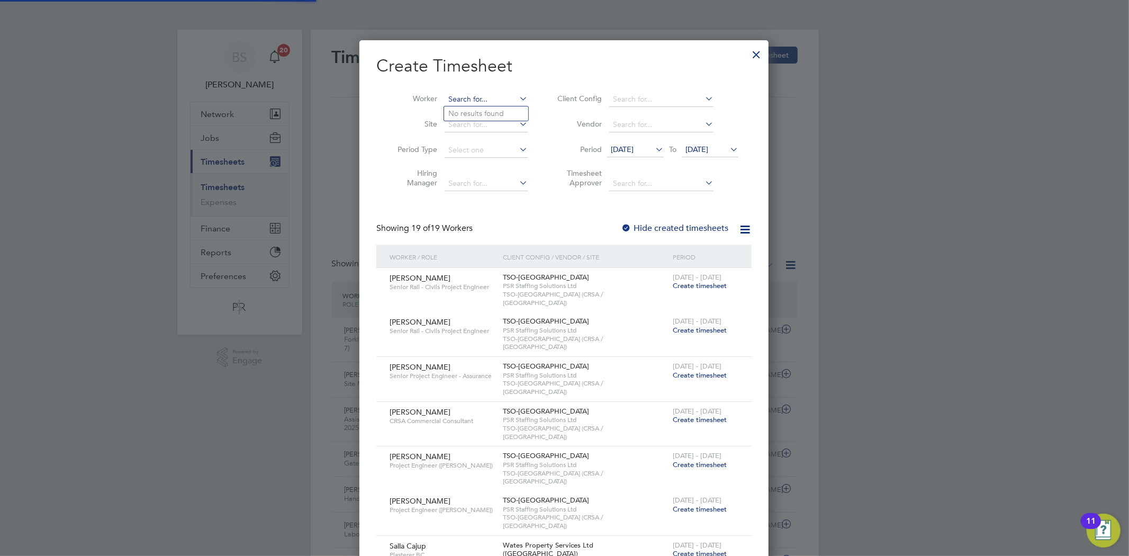
click at [460, 102] on input at bounding box center [486, 99] width 83 height 15
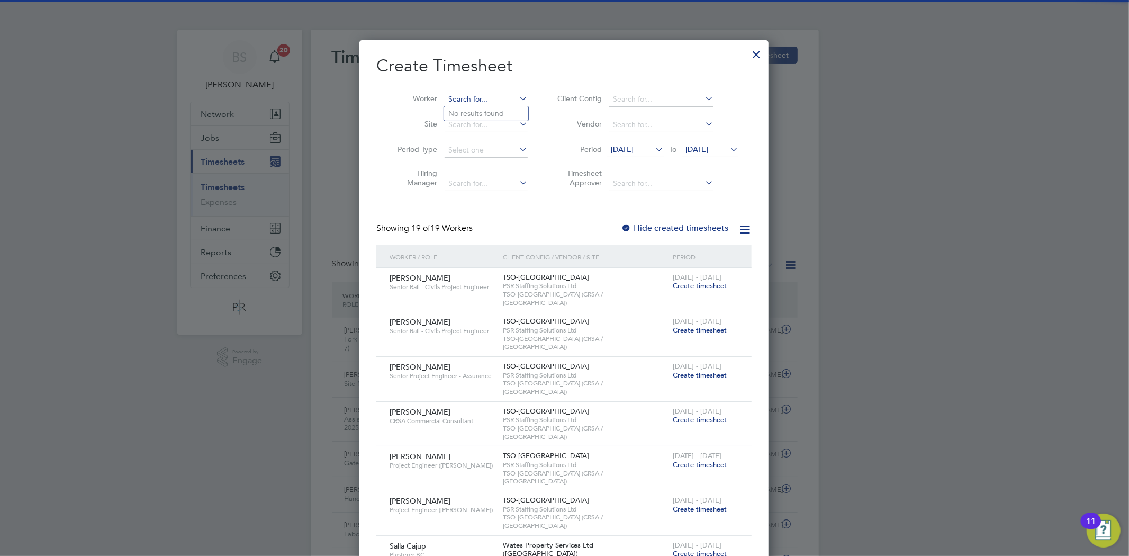
paste input "[PERSON_NAME]"
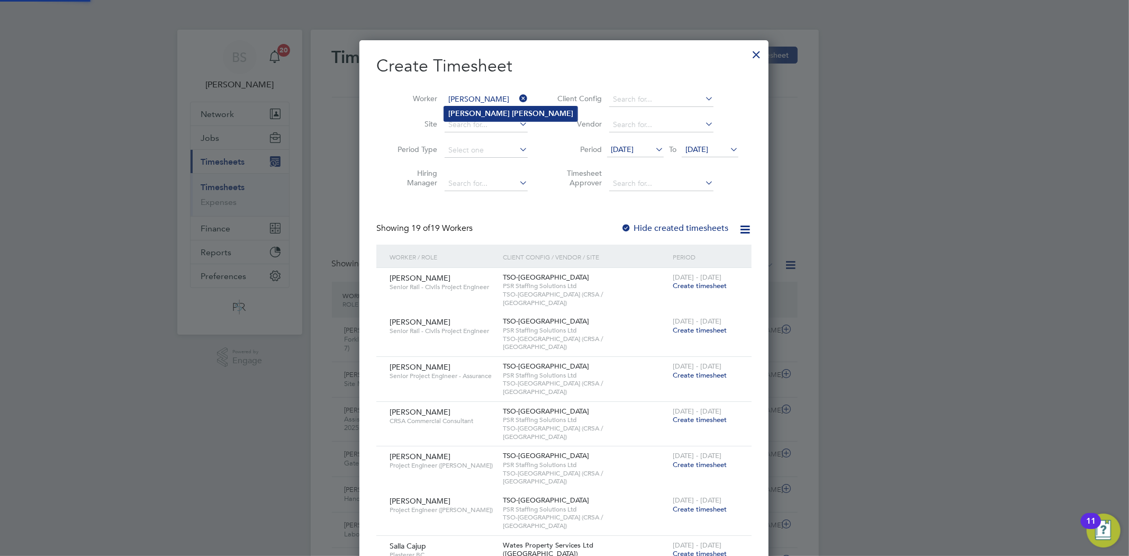
type input "[PERSON_NAME]"
click at [469, 110] on b "[PERSON_NAME]" at bounding box center [478, 113] width 61 height 9
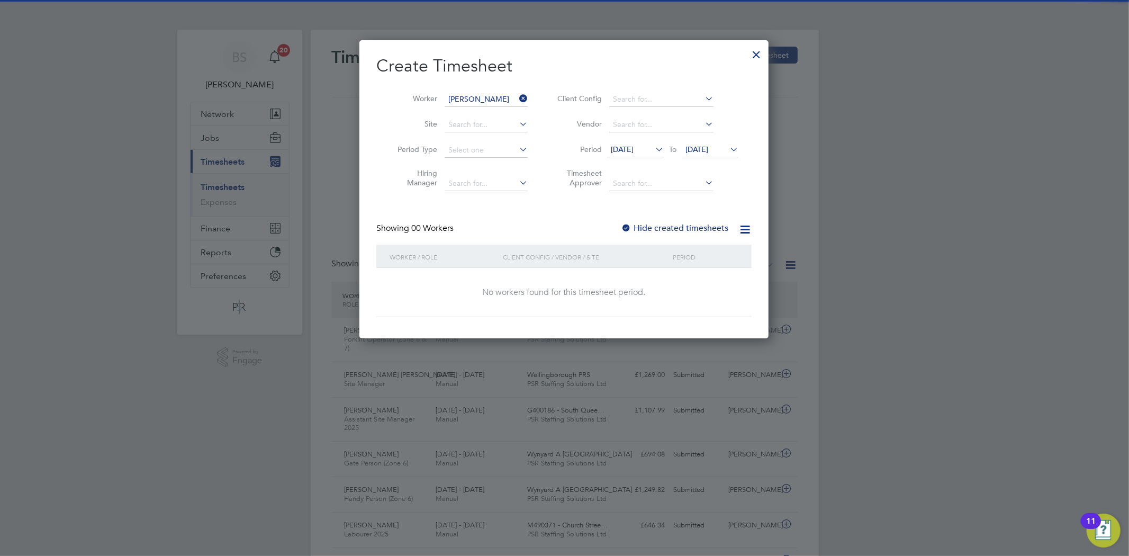
click at [647, 227] on label "Hide created timesheets" at bounding box center [674, 228] width 107 height 11
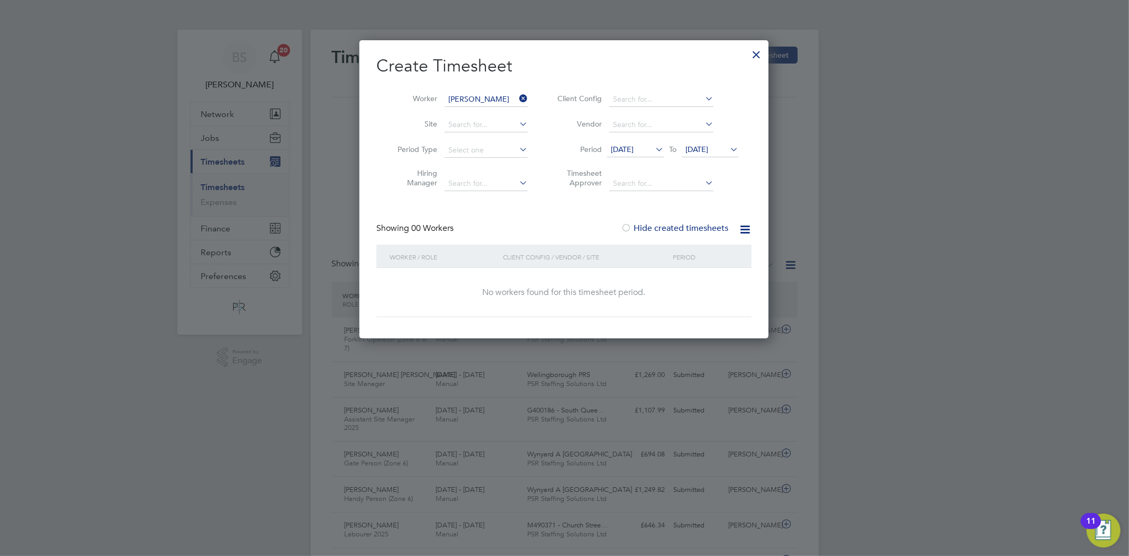
click at [626, 154] on span "[DATE]" at bounding box center [622, 150] width 23 height 10
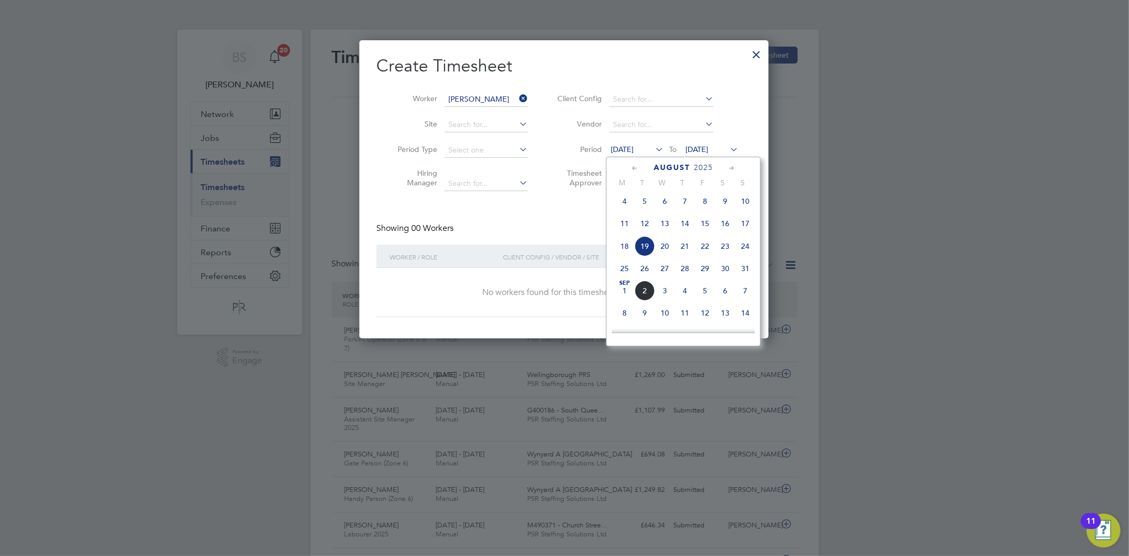
click at [625, 249] on span "18" at bounding box center [625, 246] width 20 height 20
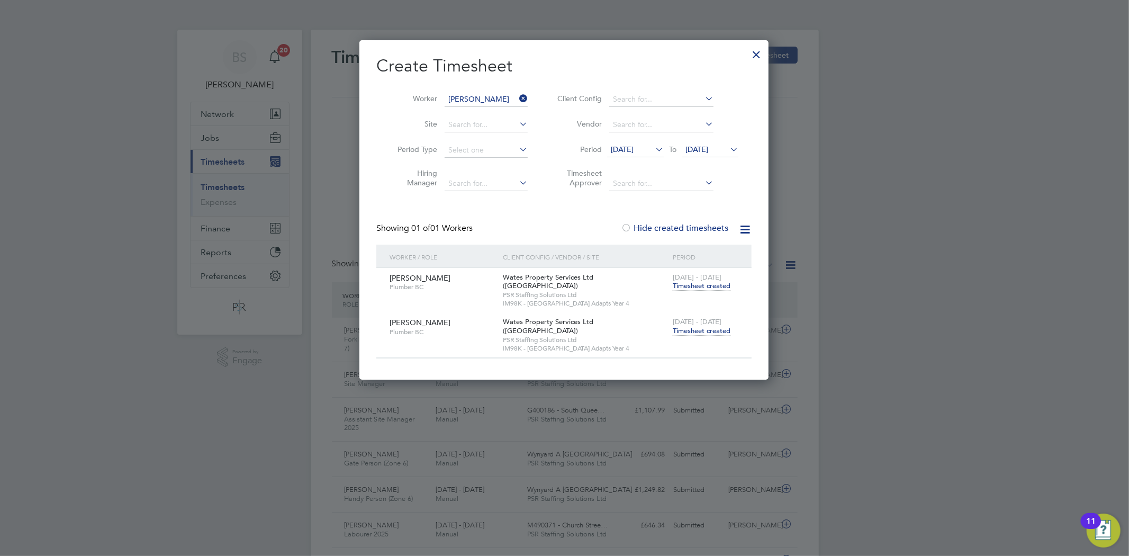
click at [699, 326] on span "Timesheet created" at bounding box center [702, 331] width 58 height 10
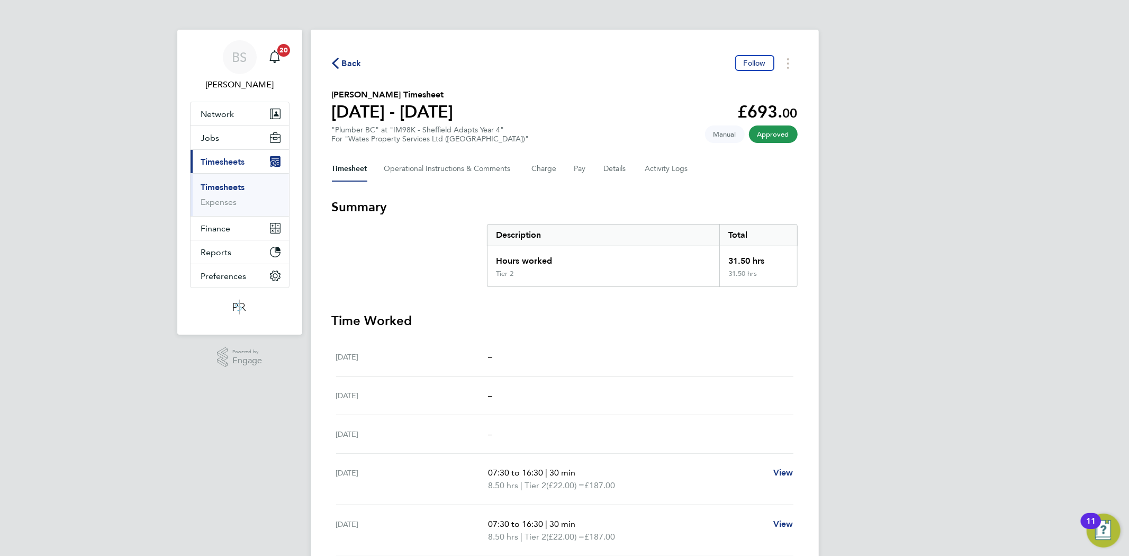
drag, startPoint x: 240, startPoint y: 189, endPoint x: 585, endPoint y: 97, distance: 356.8
click at [239, 188] on link "Timesheets" at bounding box center [223, 187] width 44 height 10
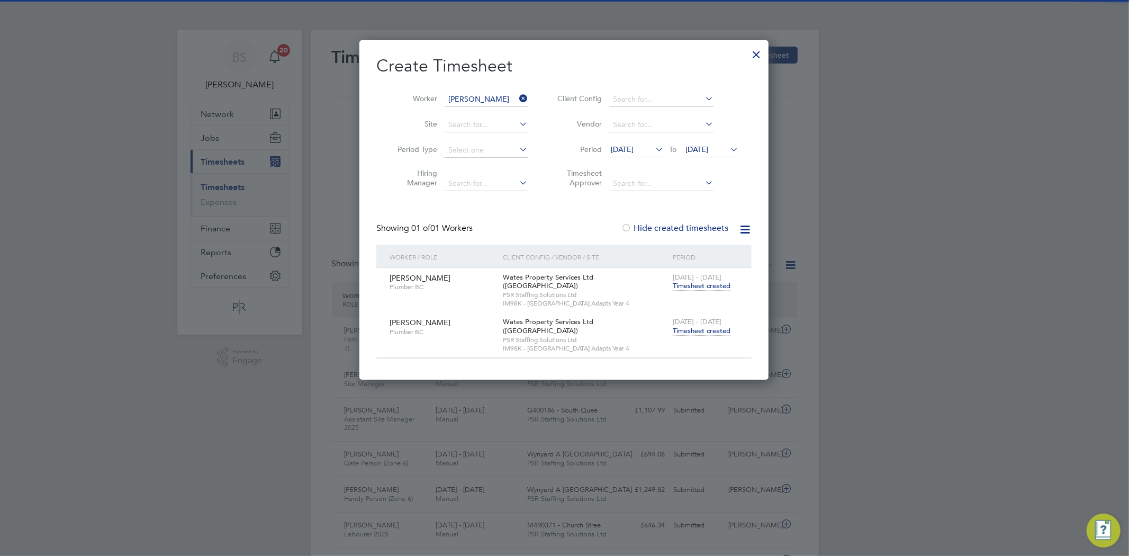
click at [517, 98] on icon at bounding box center [517, 98] width 0 height 15
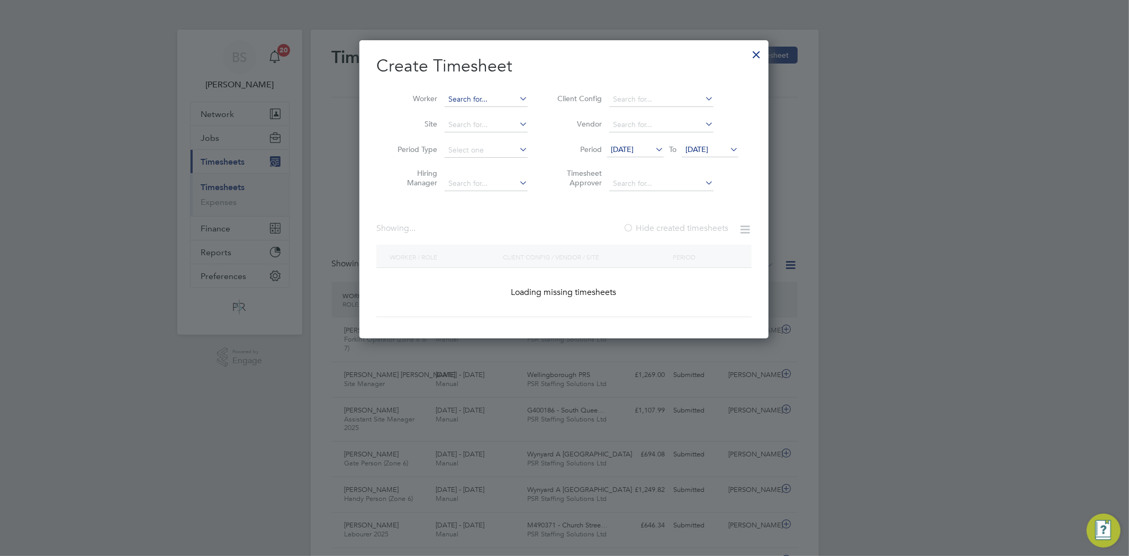
click at [514, 94] on input at bounding box center [486, 99] width 83 height 15
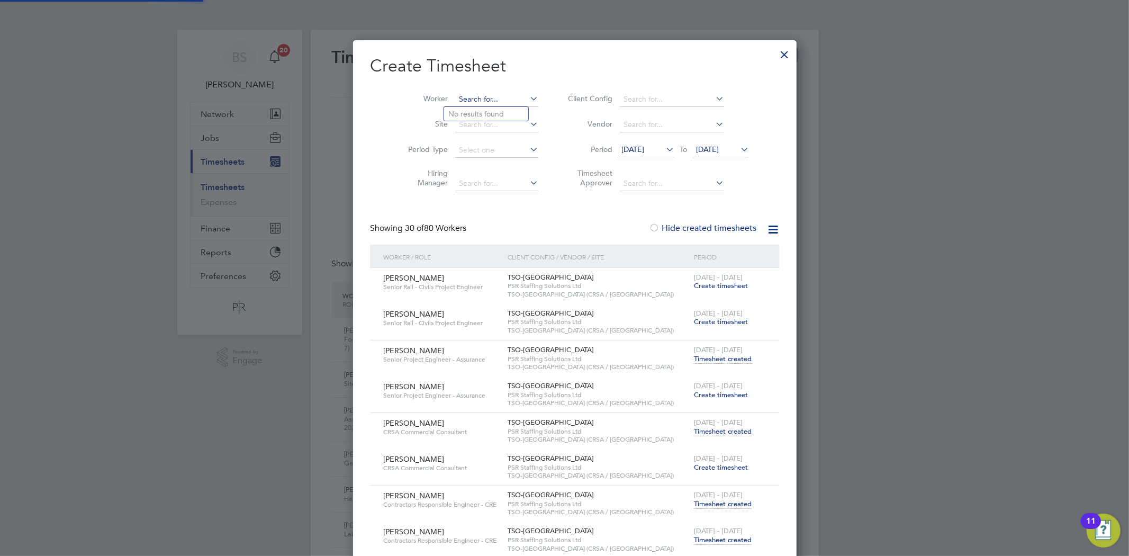
paste input "[PERSON_NAME]"
click at [512, 113] on b "Marshal" at bounding box center [526, 114] width 28 height 9
type input "[PERSON_NAME]"
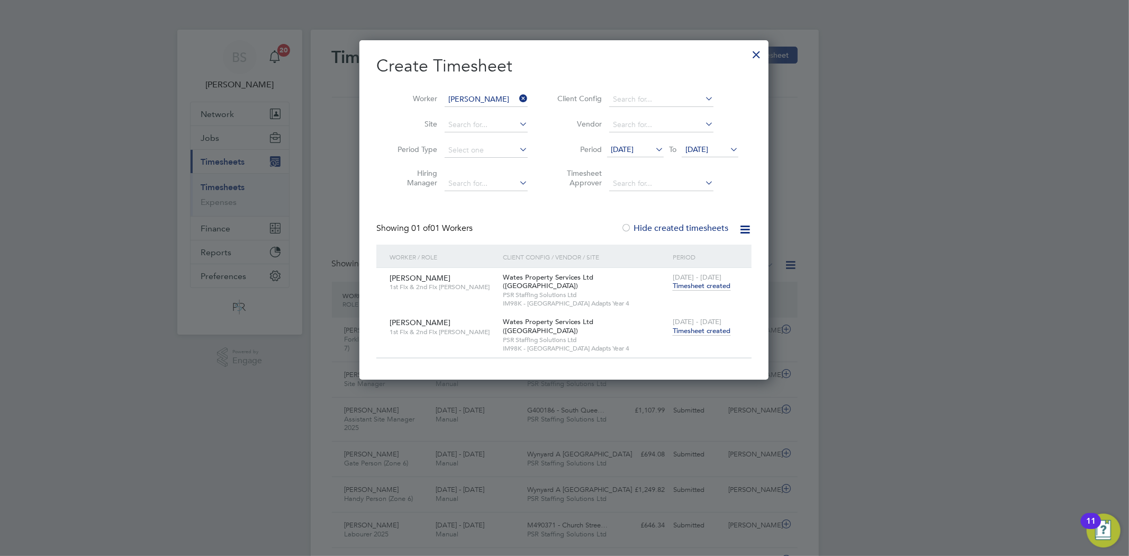
click at [700, 326] on span "Timesheet created" at bounding box center [702, 331] width 58 height 10
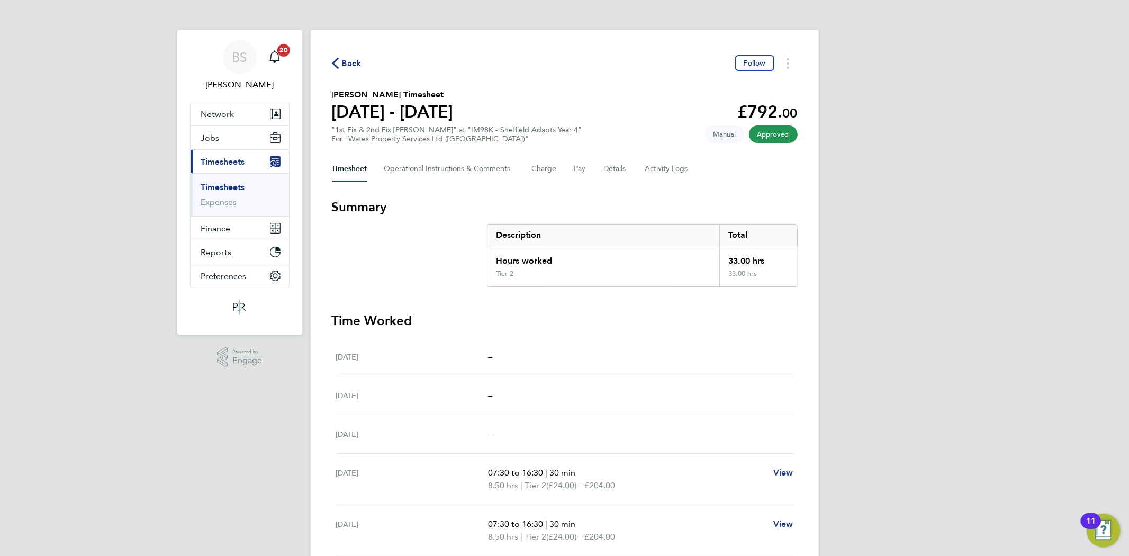
drag, startPoint x: 238, startPoint y: 182, endPoint x: 486, endPoint y: 83, distance: 266.3
click at [238, 182] on link "Timesheets" at bounding box center [223, 187] width 44 height 10
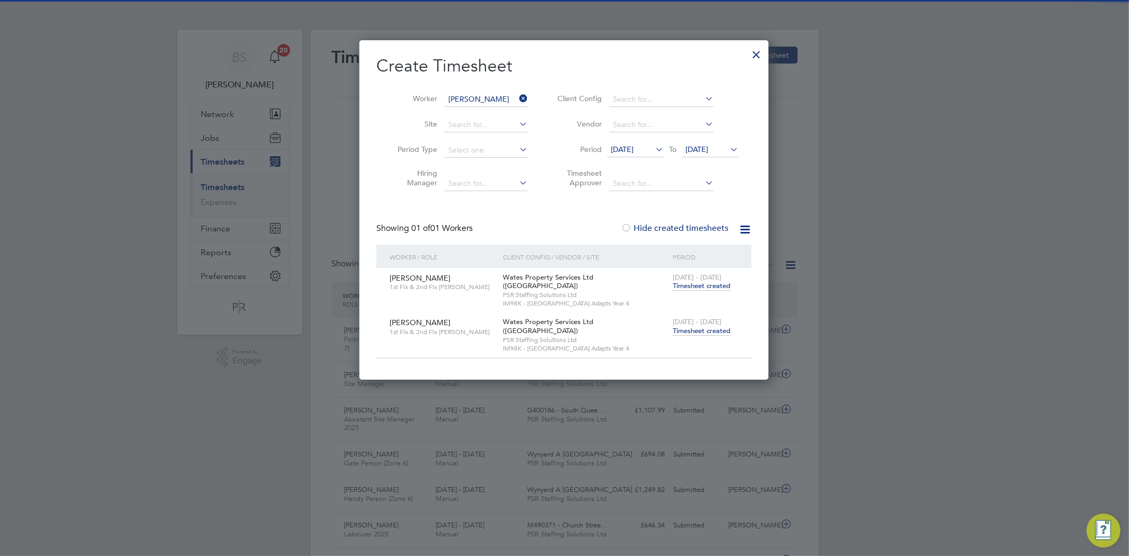
click at [517, 94] on icon at bounding box center [517, 98] width 0 height 15
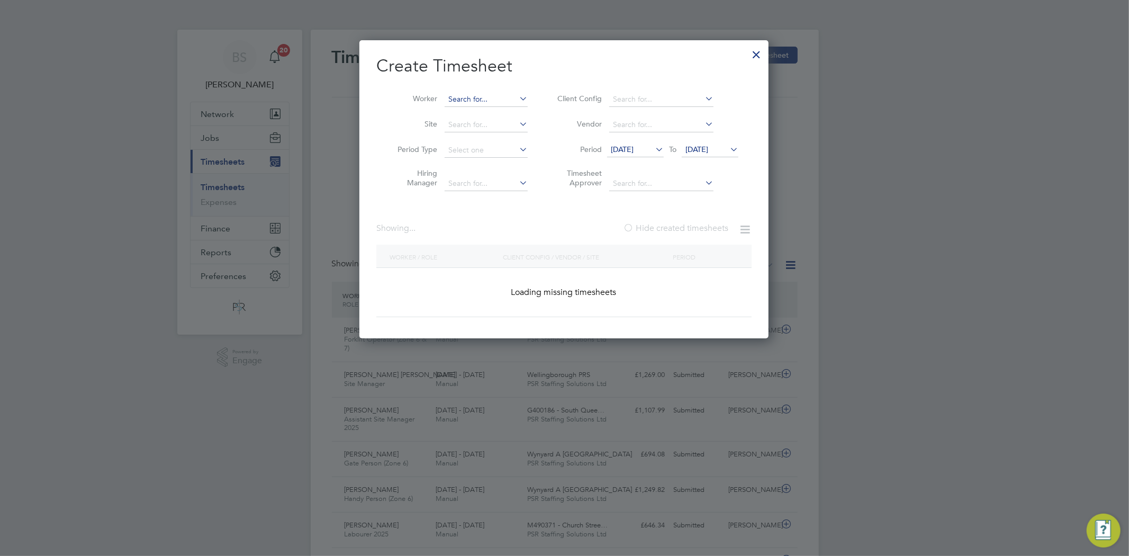
click at [514, 93] on input at bounding box center [486, 99] width 83 height 15
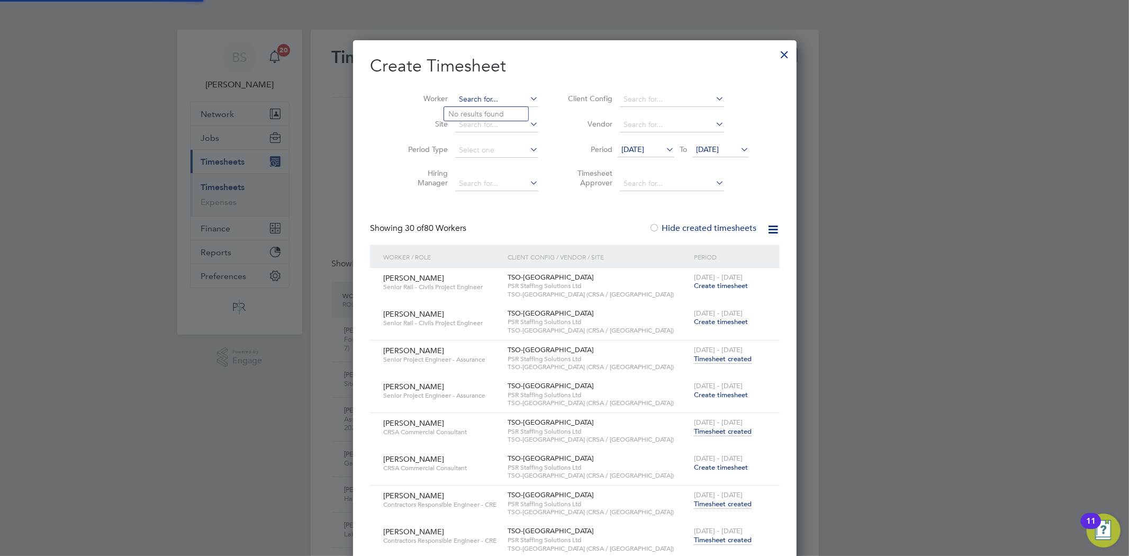
paste input "[PERSON_NAME]"
type input "[PERSON_NAME]"
click at [500, 109] on li "[PERSON_NAME]" at bounding box center [510, 114] width 133 height 14
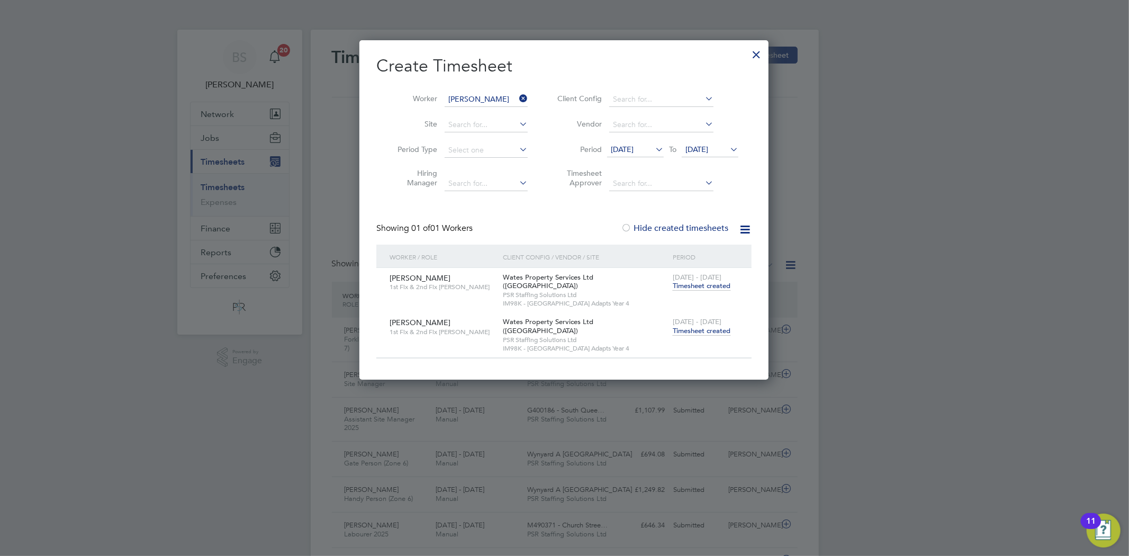
click at [697, 326] on span "Timesheet created" at bounding box center [702, 331] width 58 height 10
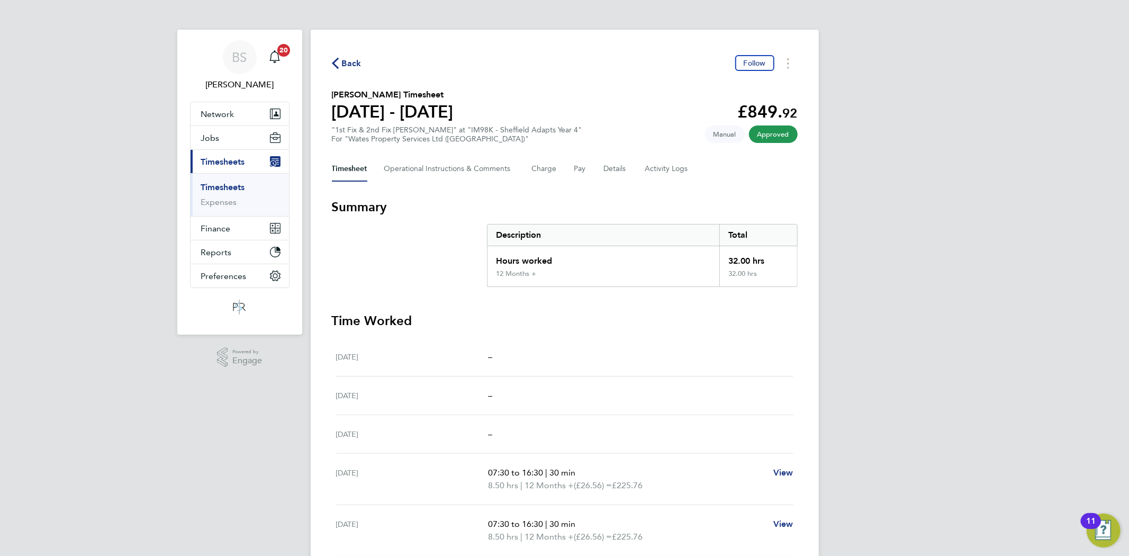
drag, startPoint x: 222, startPoint y: 191, endPoint x: 477, endPoint y: 126, distance: 262.7
click at [223, 190] on link "Timesheets" at bounding box center [223, 187] width 44 height 10
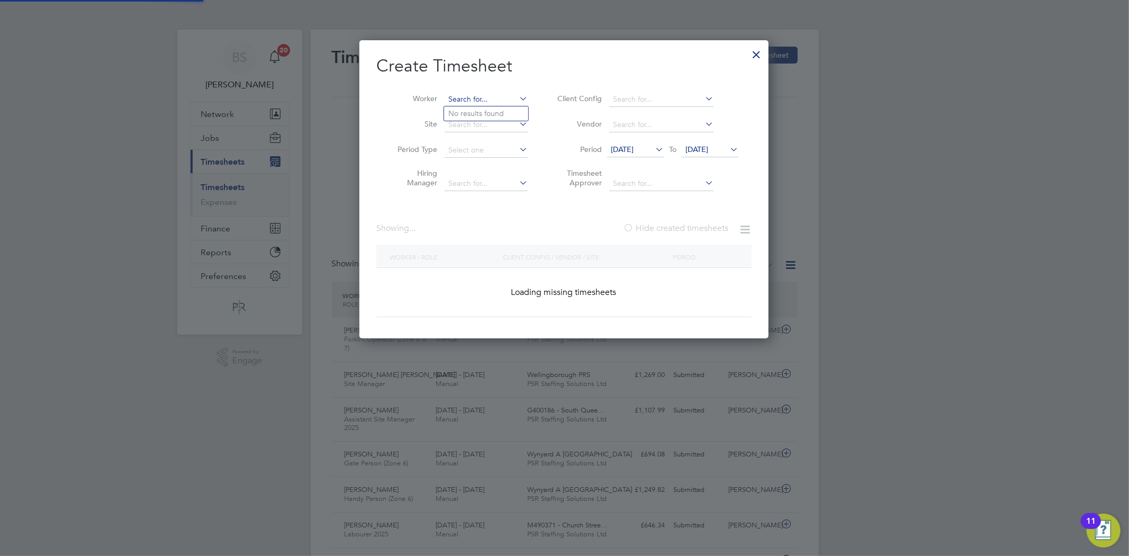
drag, startPoint x: 515, startPoint y: 92, endPoint x: 470, endPoint y: 99, distance: 46.1
click at [515, 93] on input at bounding box center [486, 99] width 83 height 15
click at [470, 99] on input at bounding box center [486, 99] width 83 height 15
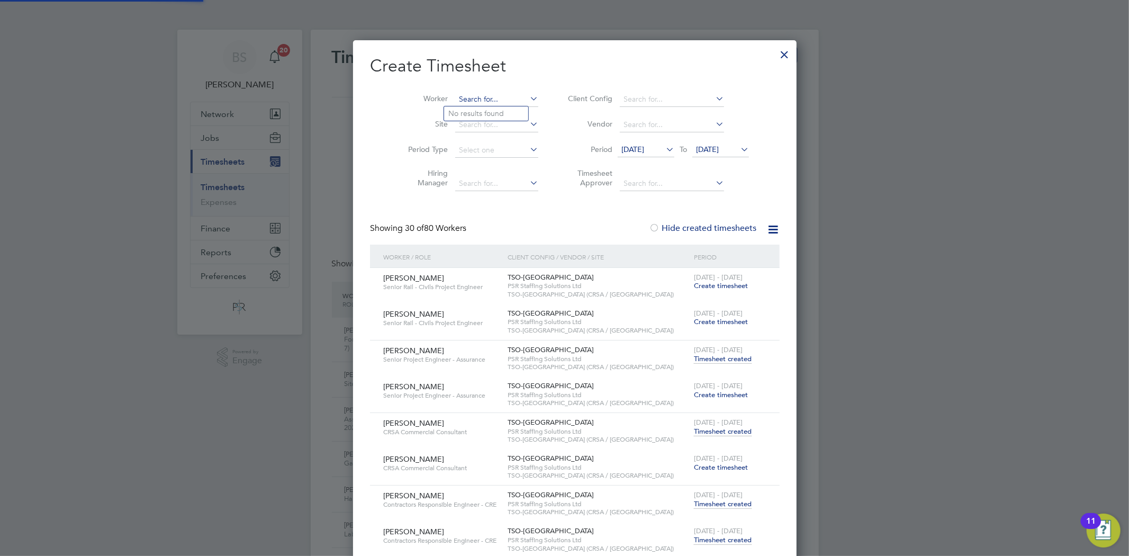
paste input "Ricki Kitchen"
type input "Ricki Kitchen"
click at [472, 114] on b "Kitchen" at bounding box center [481, 113] width 26 height 9
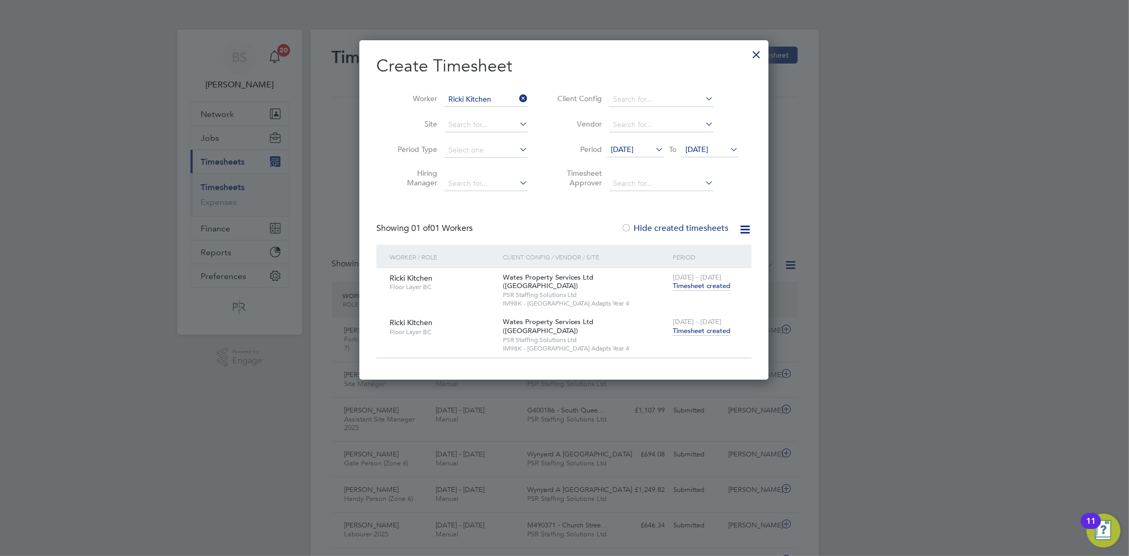
click at [682, 326] on span "Timesheet created" at bounding box center [702, 331] width 58 height 10
